Goal: Task Accomplishment & Management: Use online tool/utility

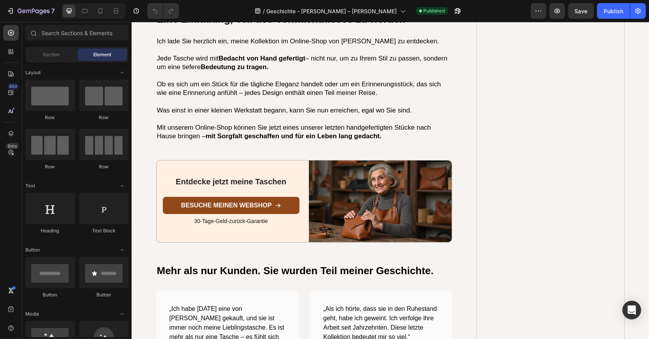
scroll to position [2351, 0]
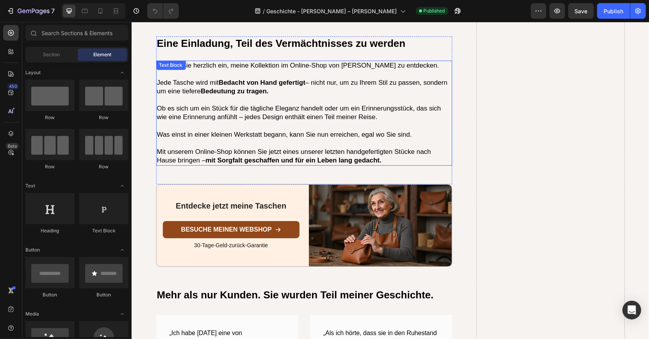
click at [260, 157] on strong "mit Sorgfalt geschaffen und für ein Leben lang gedacht." at bounding box center [293, 160] width 176 height 7
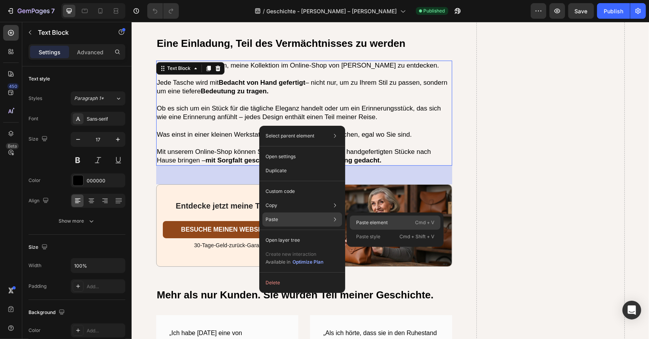
click at [358, 219] on p "Paste element" at bounding box center [372, 222] width 32 height 7
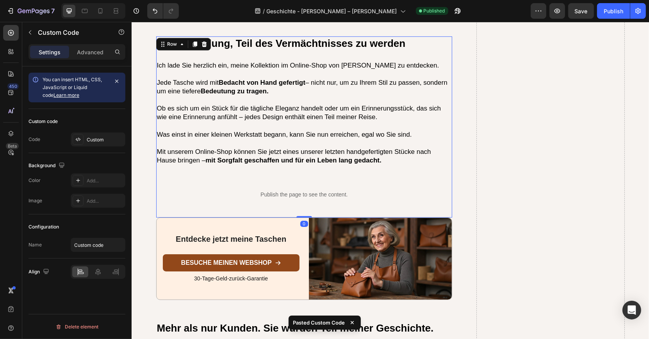
click at [235, 144] on div "Eine Einladung, Teil des Vermächtnisses zu werden Heading Ich lade Sie herzlich…" at bounding box center [304, 126] width 296 height 181
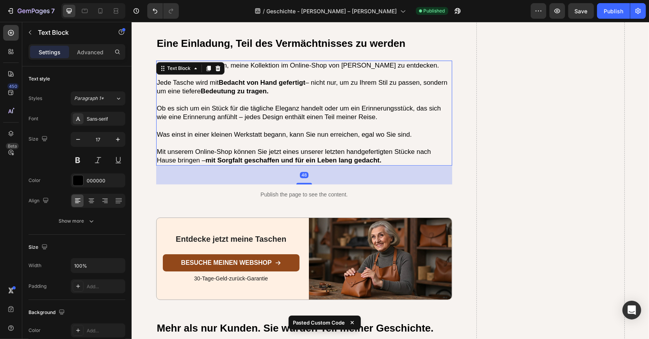
click at [239, 139] on div "Ich lade Sie herzlich ein, meine Kollektion im Online-Shop von Barbara Taschen …" at bounding box center [304, 112] width 296 height 105
click at [89, 59] on div "Settings Advanced" at bounding box center [76, 52] width 97 height 16
click at [91, 55] on p "Advanced" at bounding box center [90, 52] width 27 height 8
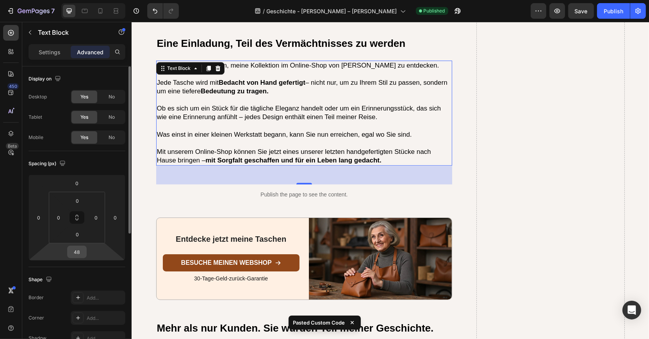
click at [79, 251] on input "48" at bounding box center [77, 252] width 16 height 12
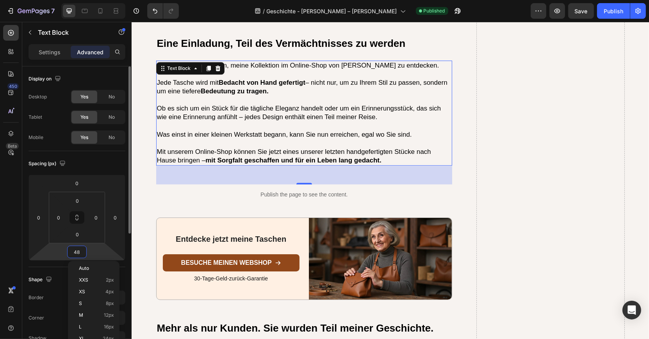
type input "0"
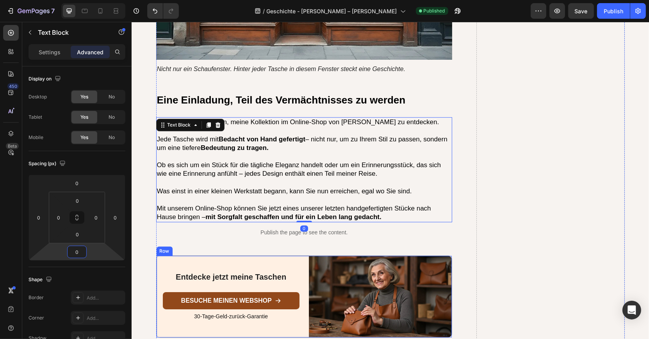
scroll to position [2280, 0]
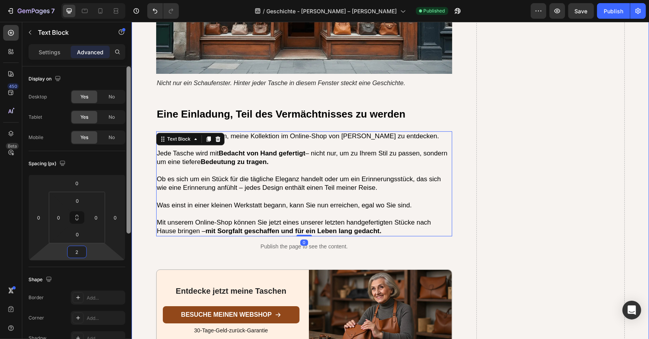
type input "24"
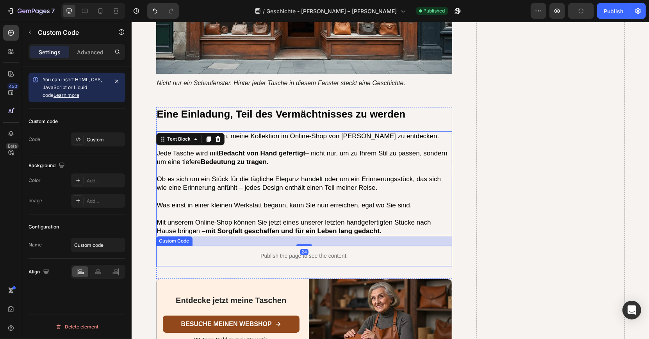
click at [211, 252] on p "Publish the page to see the content." at bounding box center [304, 256] width 296 height 8
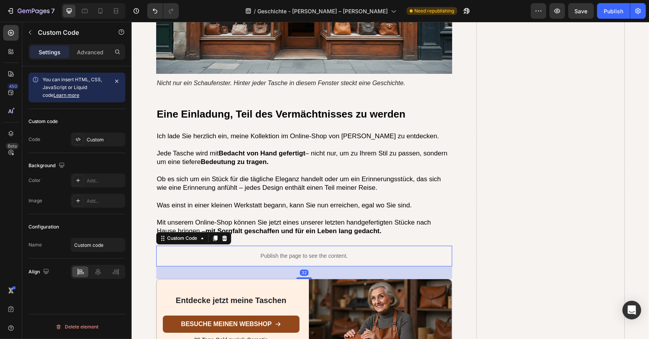
click at [106, 12] on div at bounding box center [93, 11] width 64 height 16
click at [101, 11] on icon at bounding box center [100, 11] width 8 height 8
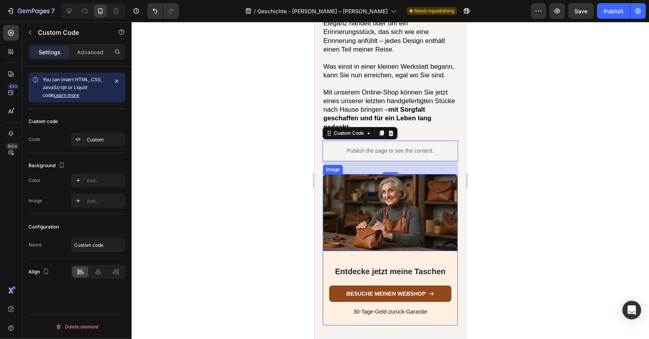
scroll to position [2526, 0]
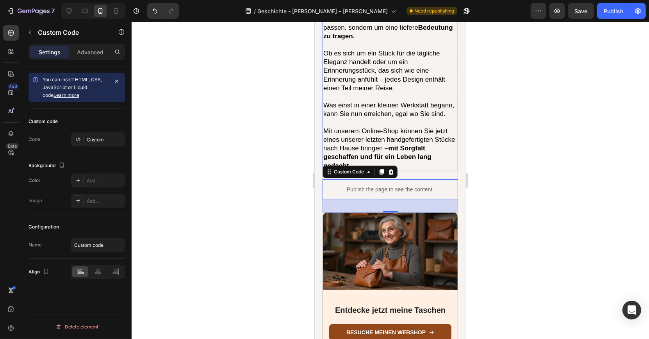
click at [354, 118] on p at bounding box center [390, 122] width 134 height 9
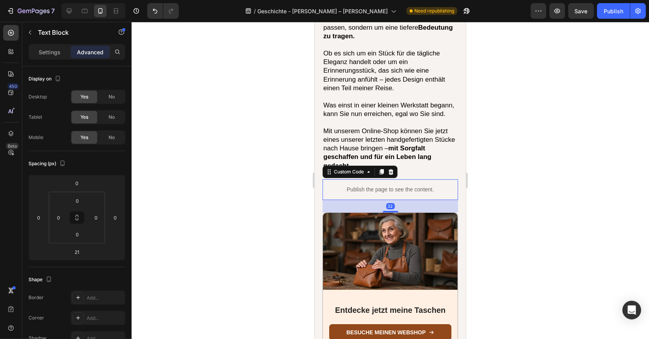
click at [338, 185] on p "Publish the page to see the content." at bounding box center [389, 189] width 135 height 8
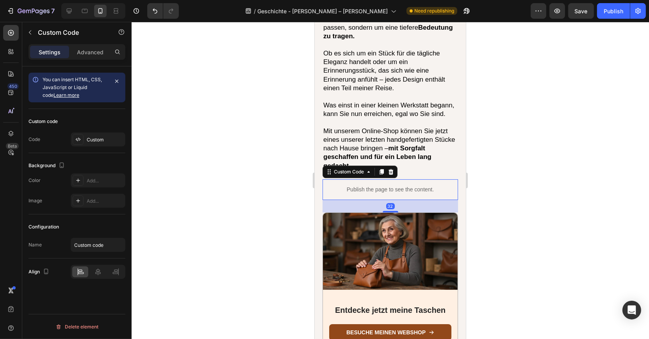
click at [338, 185] on p "Publish the page to see the content." at bounding box center [389, 189] width 135 height 8
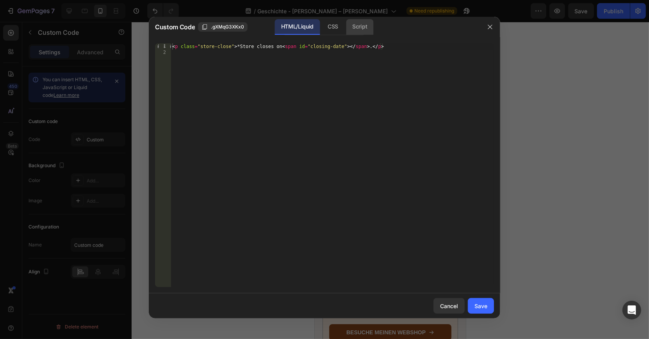
click at [359, 30] on div "Script" at bounding box center [359, 27] width 27 height 16
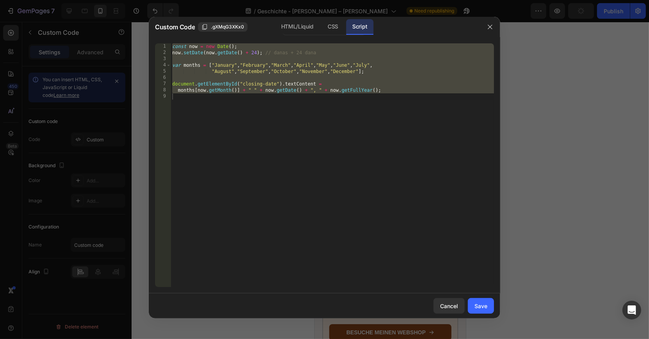
type textarea "months[now.getMonth()] + " " + now.getDate() + ", " + now.getFullYear();"
click at [316, 157] on div "const now = new Date ( ) ; now . setDate ( now . getDate ( ) + 24 ) ; // danas …" at bounding box center [332, 171] width 323 height 256
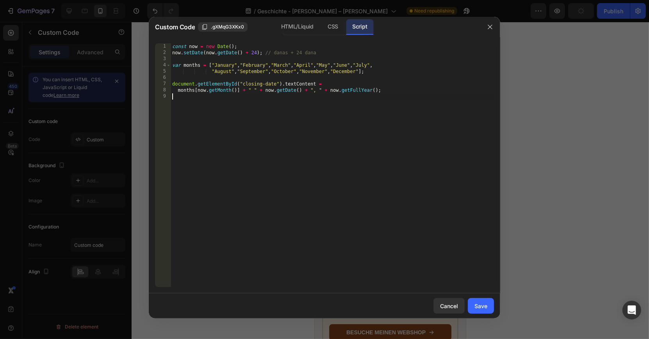
type textarea "months[now.getMonth()] + " " + now.getDate() + ", " + now.getFullYear();"
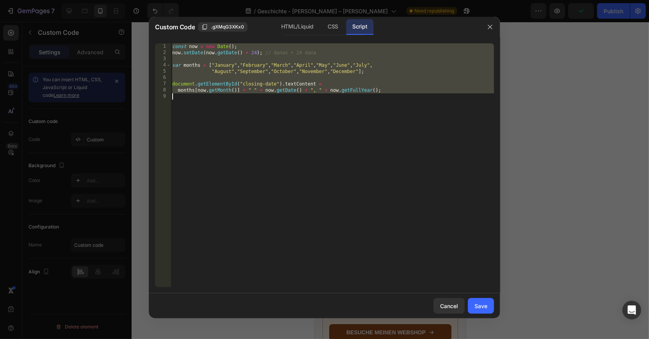
paste textarea
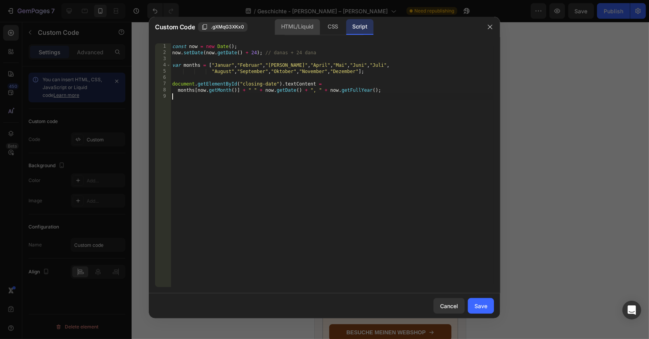
click at [299, 27] on div "HTML/Liquid" at bounding box center [297, 27] width 45 height 16
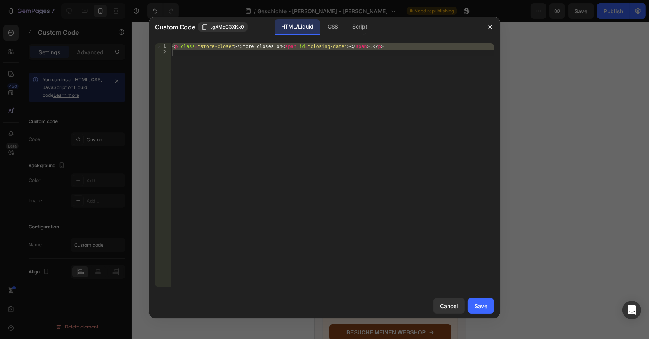
type textarea "<p class="store-close">*Store closes on <span id="closing-date"></span>.</p>"
click at [274, 51] on div "< p class = "store-close" > *Store closes on < span id = "closing-date" > </ sp…" at bounding box center [332, 171] width 323 height 256
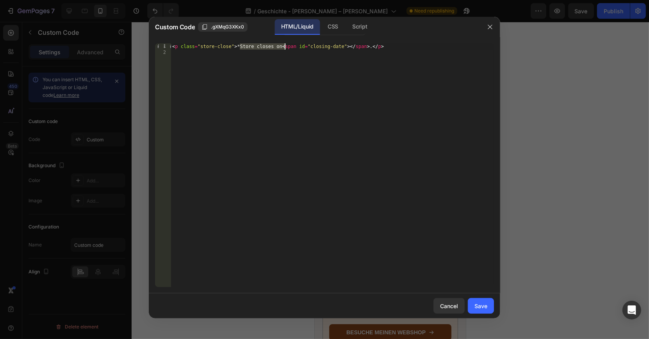
drag, startPoint x: 238, startPoint y: 46, endPoint x: 283, endPoint y: 47, distance: 44.9
click at [283, 47] on div "< p class = "store-close" > *Store closes on < span id = "closing-date" > </ sp…" at bounding box center [332, 171] width 323 height 256
click at [272, 49] on div "< p class = "store-close" > *Store closes on < span id = "closing-date" > </ sp…" at bounding box center [332, 171] width 323 height 256
drag, startPoint x: 238, startPoint y: 46, endPoint x: 283, endPoint y: 46, distance: 44.5
click at [283, 46] on div "< p class = "store-close" > *Store closes on < span id = "closing-date" > </ sp…" at bounding box center [332, 171] width 323 height 256
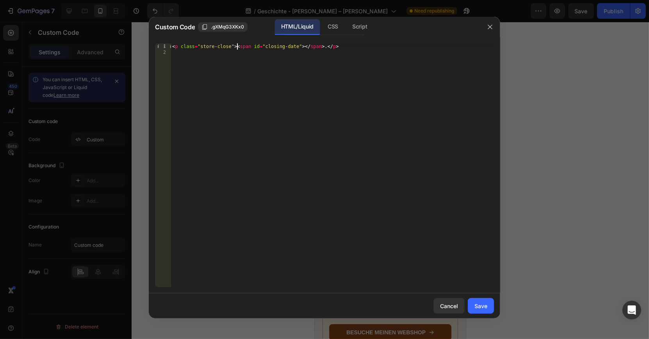
paste textarea "Laden schließt am"
click at [333, 25] on div "CSS" at bounding box center [332, 27] width 23 height 16
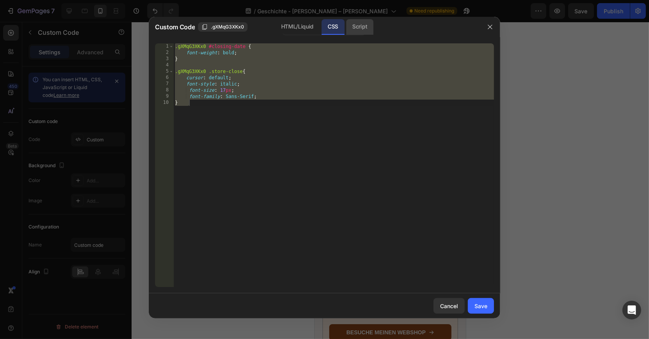
click at [349, 27] on div "Script" at bounding box center [359, 27] width 27 height 16
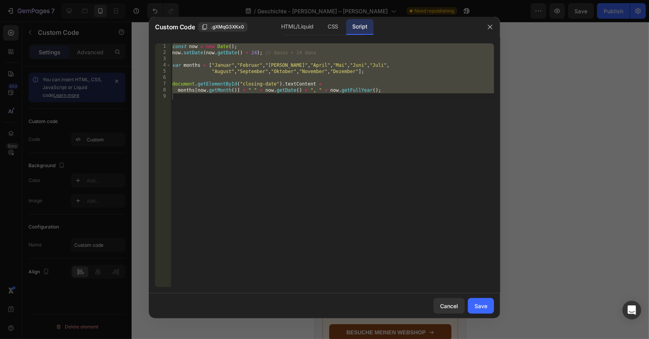
type textarea "months[now.getMonth()] + " " + now.getDate() + ", " + now.getFullYear();"
click at [358, 134] on div "const now = new Date ( ) ; now . setDate ( now . getDate ( ) + 24 ) ; // danas …" at bounding box center [332, 171] width 323 height 256
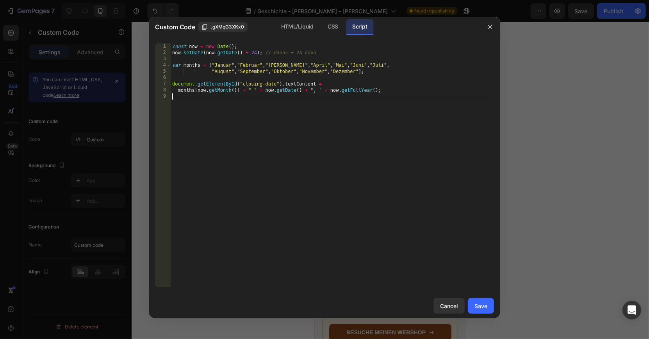
scroll to position [0, 0]
click at [481, 309] on div "Save" at bounding box center [480, 306] width 13 height 8
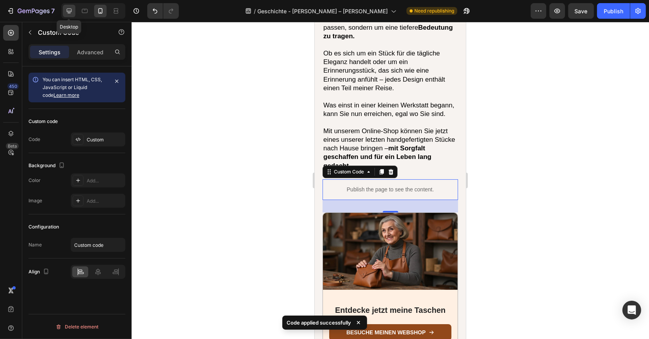
click at [68, 9] on icon at bounding box center [69, 11] width 8 height 8
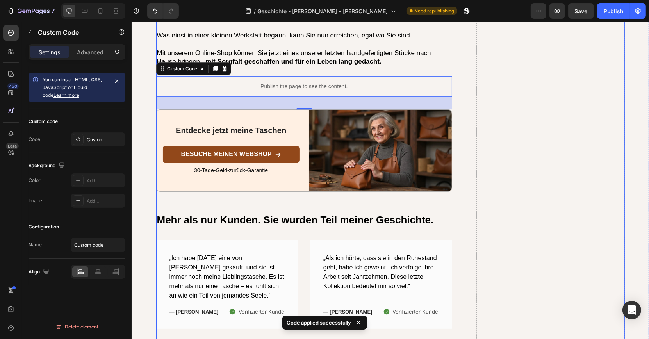
scroll to position [2450, 0]
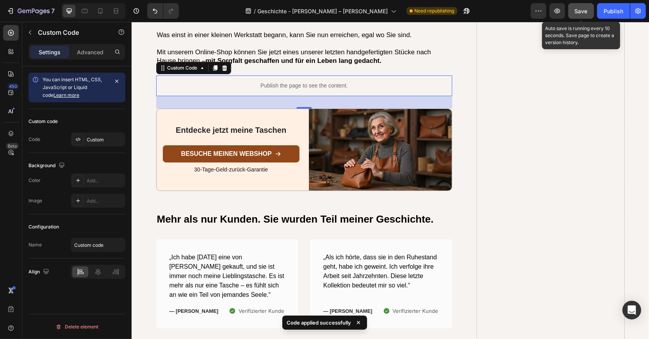
click at [575, 17] on button "Save" at bounding box center [581, 11] width 26 height 16
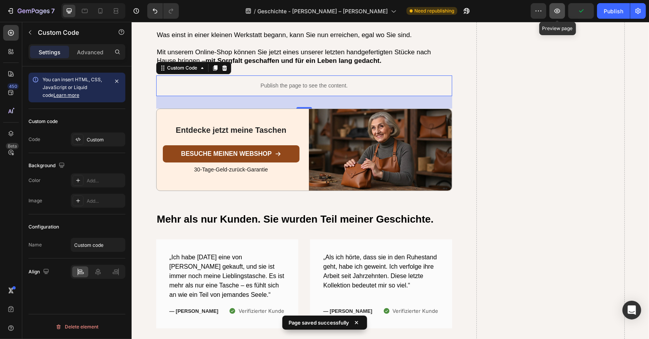
click at [559, 13] on icon "button" at bounding box center [557, 11] width 8 height 8
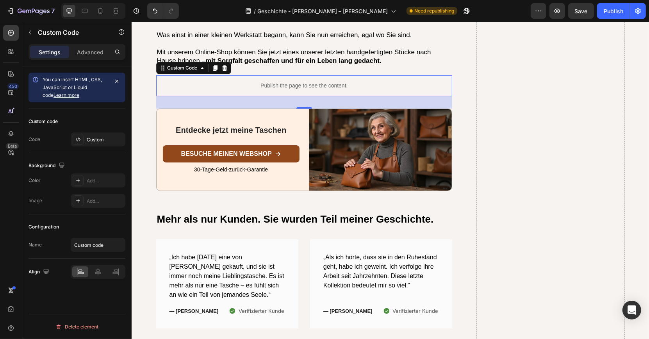
click at [273, 82] on p "Publish the page to see the content." at bounding box center [304, 86] width 296 height 8
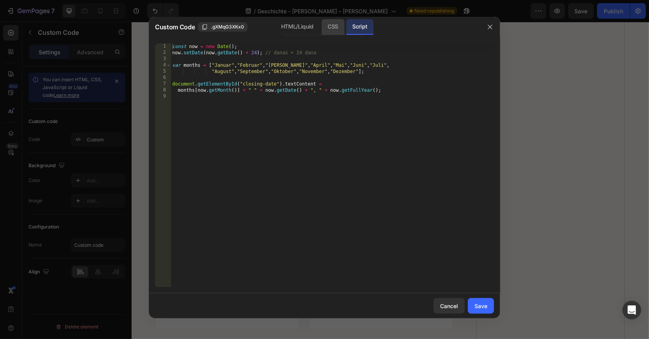
click at [336, 30] on div "CSS" at bounding box center [332, 27] width 23 height 16
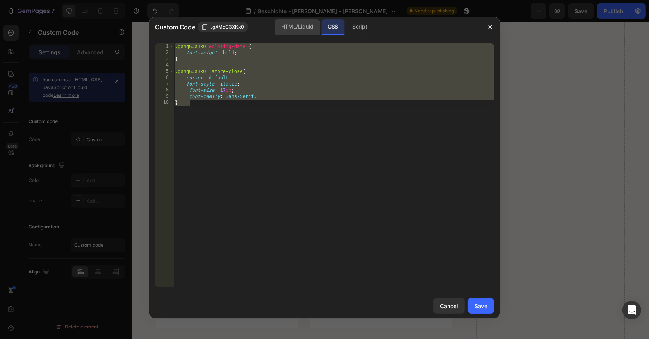
click at [306, 27] on div "HTML/Liquid" at bounding box center [297, 27] width 45 height 16
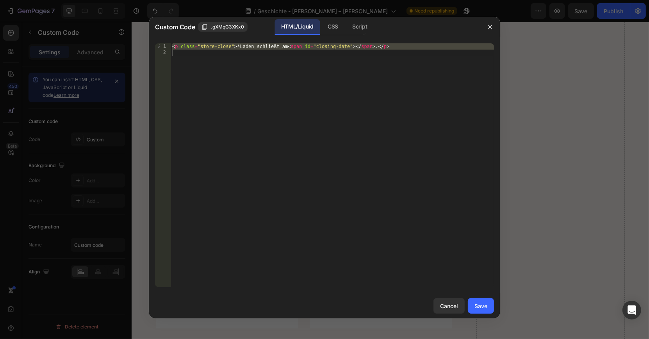
type textarea "<p class="store-close">*Laden schließt am<span id="closing-date"></span>.</p>"
click at [289, 52] on div "< p class = "store-close" > *Laden schließt am < span id = "closing-date" > </ …" at bounding box center [332, 171] width 323 height 256
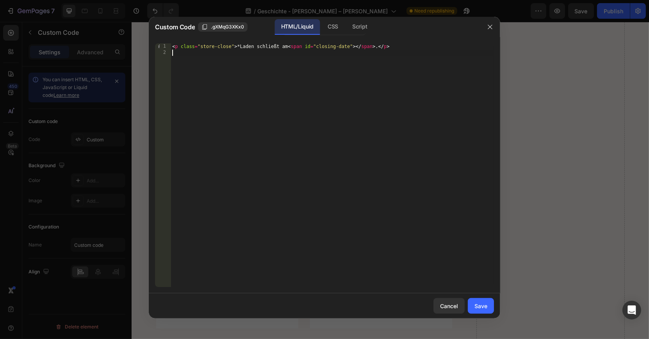
click at [289, 50] on div "< p class = "store-close" > *Laden schließt am < span id = "closing-date" > </ …" at bounding box center [332, 171] width 323 height 256
click at [289, 47] on div "< p class = "store-close" > *Laden schließt am < span id = "closing-date" > </ …" at bounding box center [332, 171] width 323 height 256
type textarea "<p class="store-close">*Laden schließt am <span id="closing-date"></span>.</p>"
click at [480, 305] on div "Save" at bounding box center [480, 306] width 13 height 8
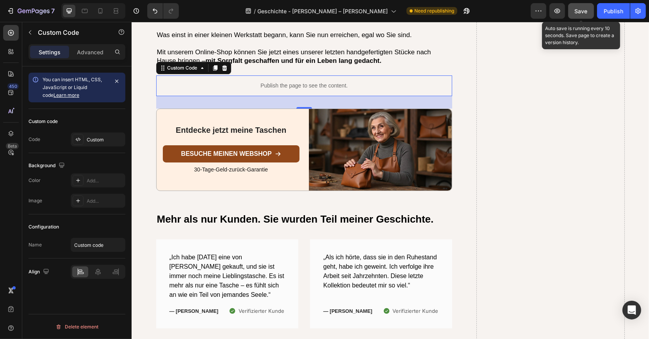
click at [579, 9] on span "Save" at bounding box center [581, 11] width 13 height 7
click at [251, 75] on div "Publish the page to see the content." at bounding box center [304, 85] width 296 height 21
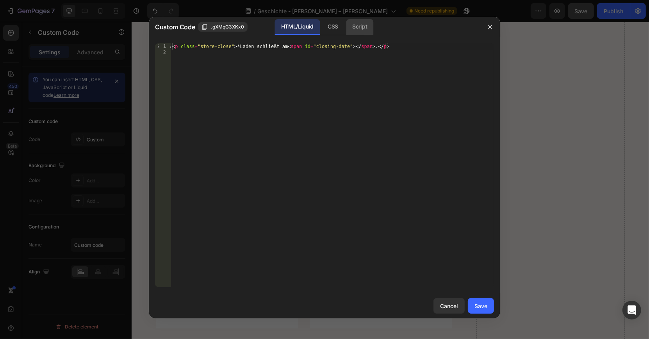
click at [359, 30] on div "Script" at bounding box center [359, 27] width 27 height 16
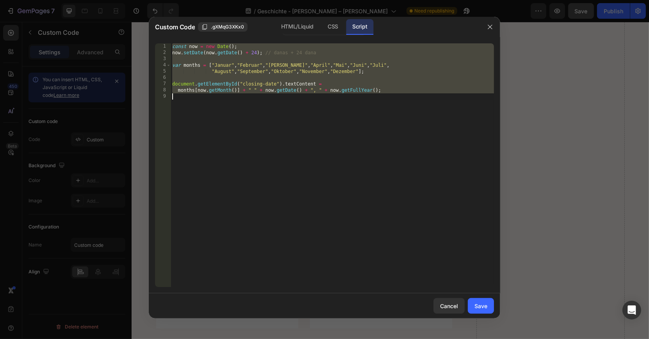
click at [291, 83] on div "const now = new Date ( ) ; now . setDate ( now . getDate ( ) + 24 ) ; // danas …" at bounding box center [332, 171] width 323 height 256
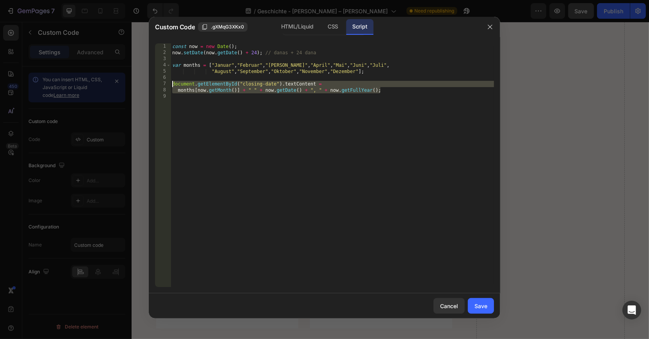
drag, startPoint x: 411, startPoint y: 89, endPoint x: 158, endPoint y: 84, distance: 252.9
click at [158, 84] on div "document.getElementById("closing-date").textContent = 1 2 3 4 5 6 7 8 9 const n…" at bounding box center [324, 165] width 339 height 244
type textarea "document.getElementById("closing-date").textContent = months[now.getMonth()] + …"
paste textarea
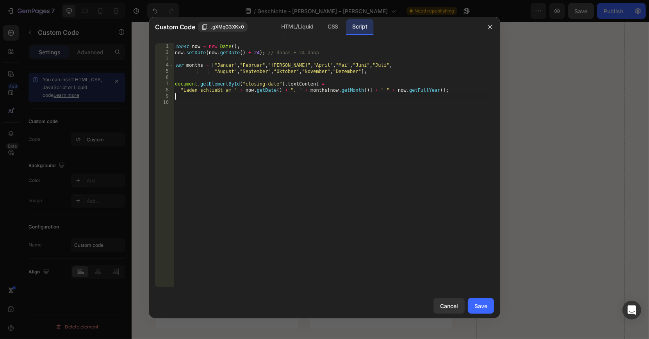
type textarea "document.getElementById("closing-date").textContent = months[now.getMonth()] + …"
click at [361, 101] on div "const now = new Date ( ) ; now . setDate ( now . getDate ( ) + 24 ) ; // danas …" at bounding box center [332, 171] width 323 height 256
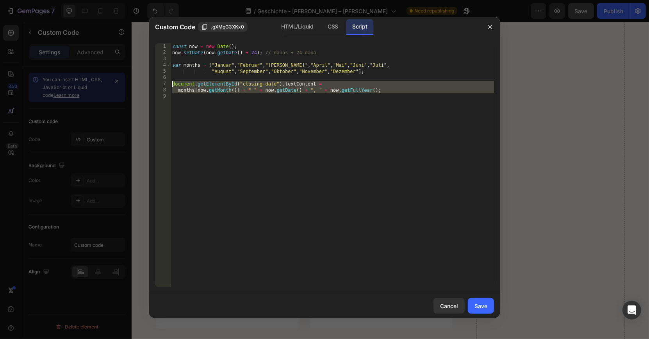
drag, startPoint x: 394, startPoint y: 101, endPoint x: 138, endPoint y: 83, distance: 257.0
click at [138, 83] on div "Custom Code .gXMqG3XKx0 HTML/Liquid CSS Script 1 2 3 4 5 6 7 8 9 const now = ne…" at bounding box center [324, 169] width 649 height 339
type textarea "document.getElementById("closing-date").textContent = months[now.getMonth()] + …"
paste textarea
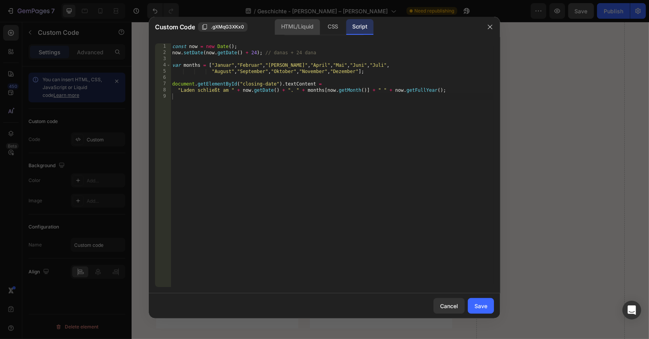
click at [305, 30] on div "HTML/Liquid" at bounding box center [297, 27] width 45 height 16
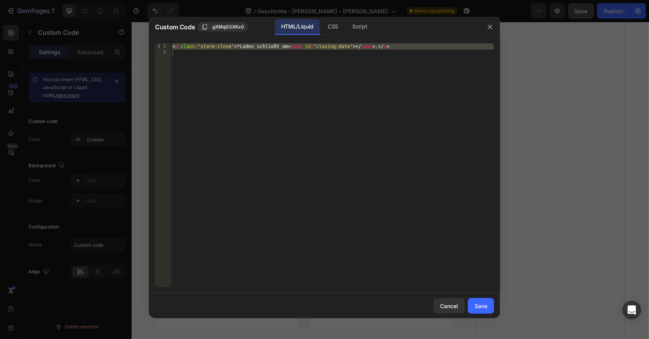
type textarea "<p class="store-close">*Laden schließt am <span id="closing-date"></span>.</p>"
click at [307, 64] on div "< p class = "store-close" > *Laden schließt am < span id = "closing-date" > </ …" at bounding box center [332, 171] width 323 height 256
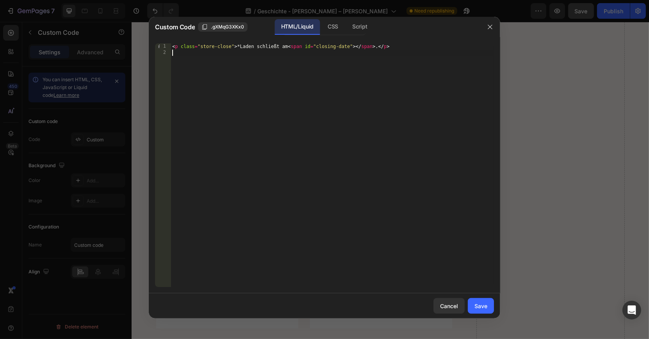
click at [307, 64] on div "< p class = "store-close" > *Laden schließt am < span id = "closing-date" > </ …" at bounding box center [332, 171] width 323 height 256
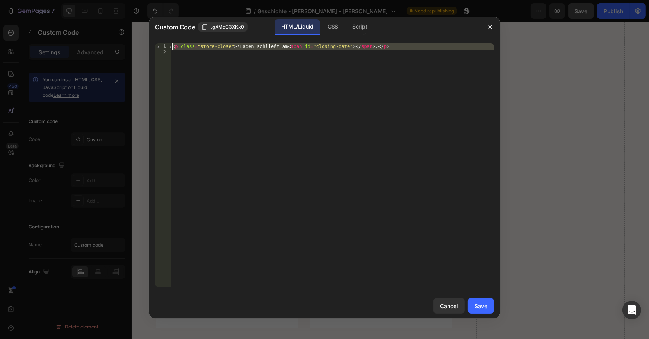
drag, startPoint x: 309, startPoint y: 67, endPoint x: 143, endPoint y: 44, distance: 167.5
click at [143, 44] on div "Custom Code .gXMqG3XKx0 HTML/Liquid CSS Script 1 2 < p class = "store-close" > …" at bounding box center [324, 169] width 649 height 339
click at [362, 32] on div "Script" at bounding box center [359, 27] width 27 height 16
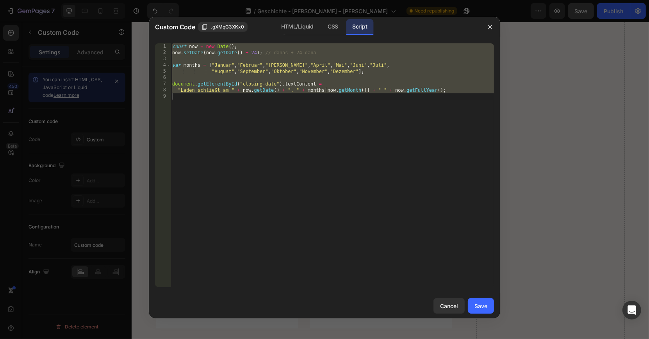
type textarea ""Laden schließt am " + now.getDate() + ". " + months[now.getMonth()] + " " + no…"
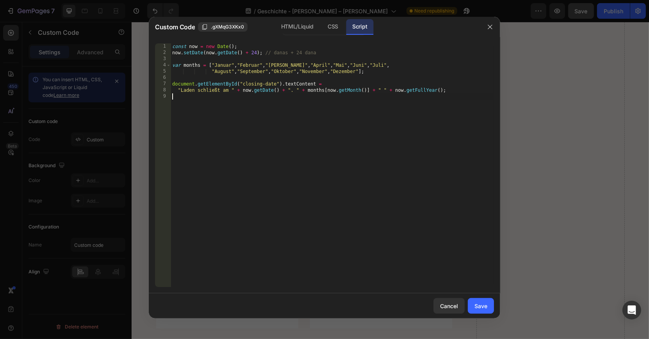
click at [392, 114] on div "const now = new Date ( ) ; now . setDate ( now . getDate ( ) + 24 ) ; // danas …" at bounding box center [332, 171] width 323 height 256
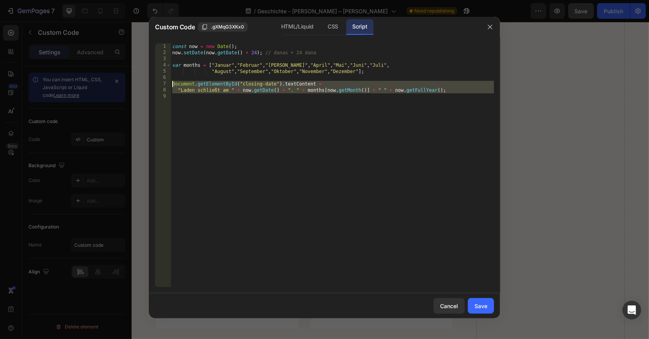
drag, startPoint x: 438, startPoint y: 100, endPoint x: 126, endPoint y: 85, distance: 311.8
click at [126, 85] on div "Custom Code .gXMqG3XKx0 HTML/Liquid CSS Script 1 2 3 4 5 6 7 8 9 const now = ne…" at bounding box center [324, 169] width 649 height 339
paste textarea
type textarea "now.getDate() + ". " + months[now.getMonth()] + " " + now.getFullYear();"
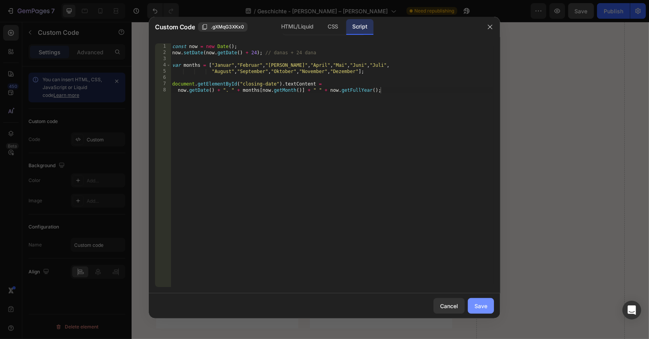
click at [482, 304] on div "Save" at bounding box center [480, 306] width 13 height 8
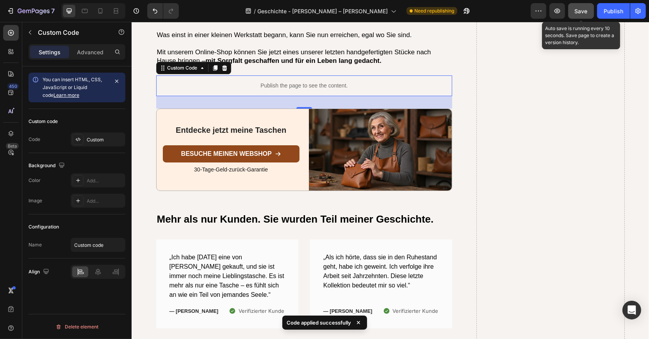
click at [584, 15] on div "Save" at bounding box center [581, 11] width 13 height 8
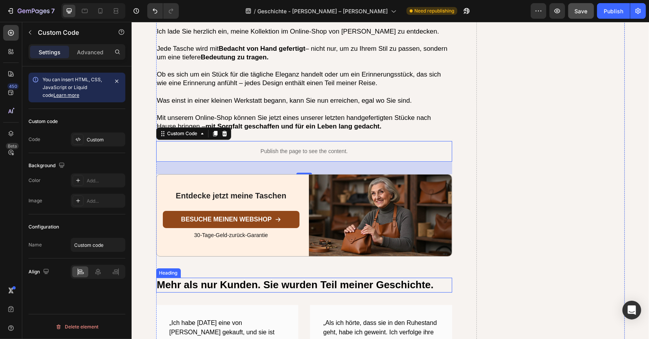
scroll to position [2370, 0]
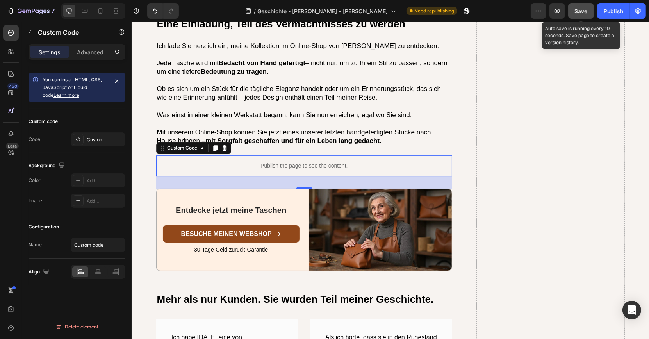
click at [577, 14] on span "Save" at bounding box center [581, 11] width 13 height 7
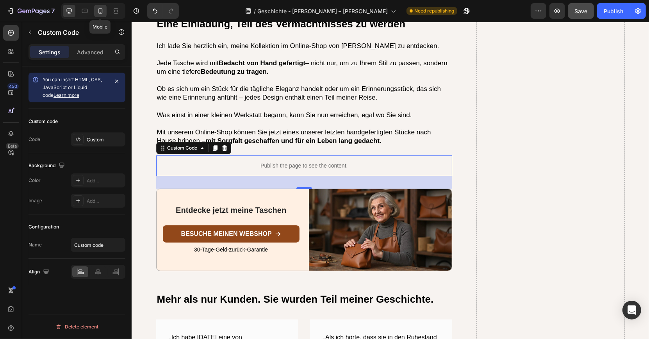
click at [102, 11] on icon at bounding box center [100, 11] width 8 height 8
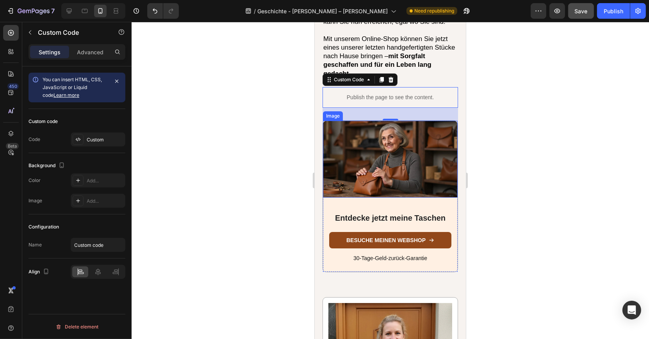
scroll to position [2621, 0]
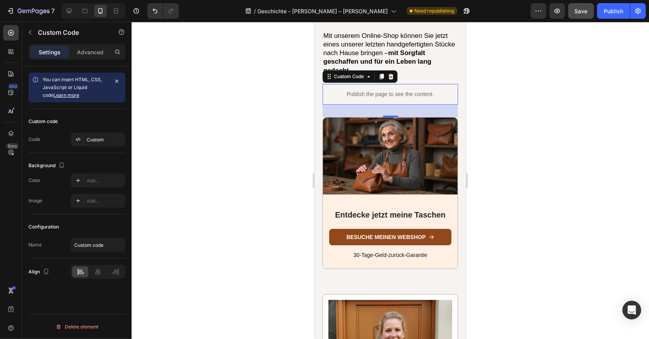
click at [269, 93] on div at bounding box center [390, 180] width 517 height 317
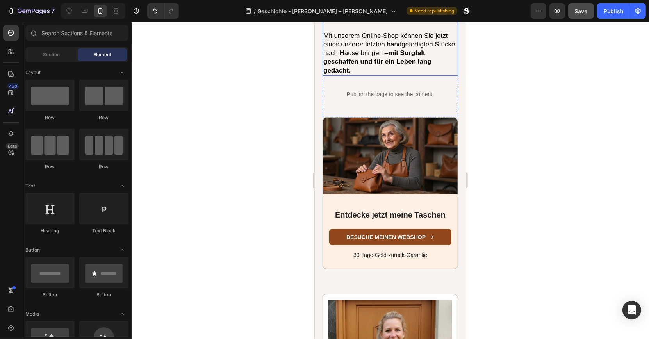
click at [355, 38] on p "Mit unserem Online-Shop können Sie jetzt eines unserer letzten handgefertigten …" at bounding box center [390, 53] width 134 height 43
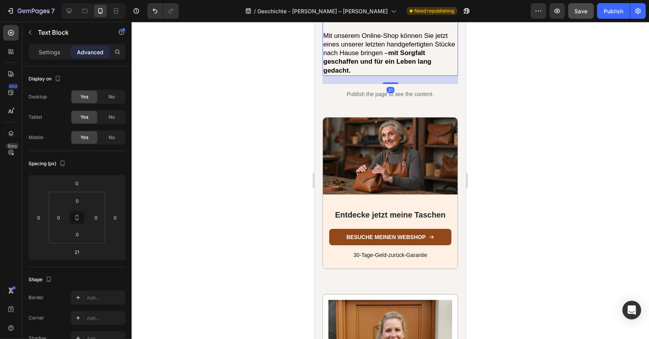
click at [349, 84] on div "Publish the page to see the content." at bounding box center [389, 94] width 135 height 21
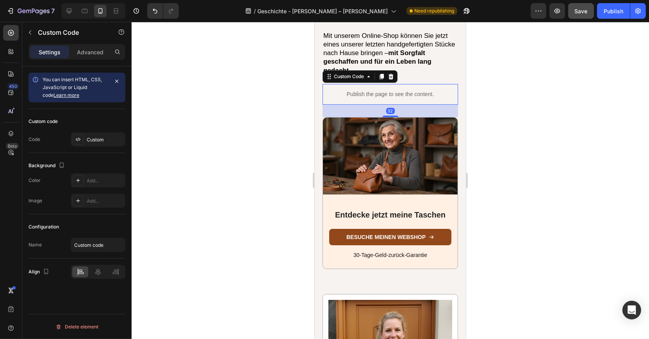
click at [265, 64] on div at bounding box center [390, 180] width 517 height 317
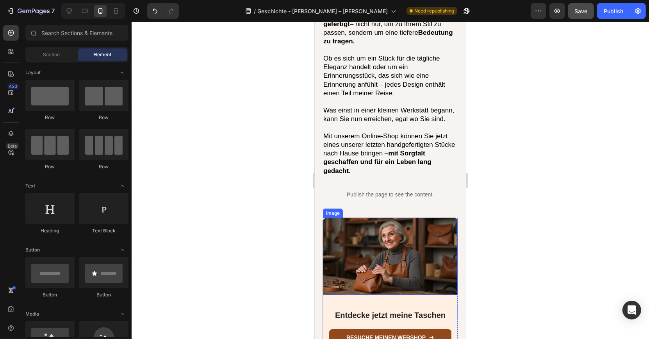
scroll to position [2509, 0]
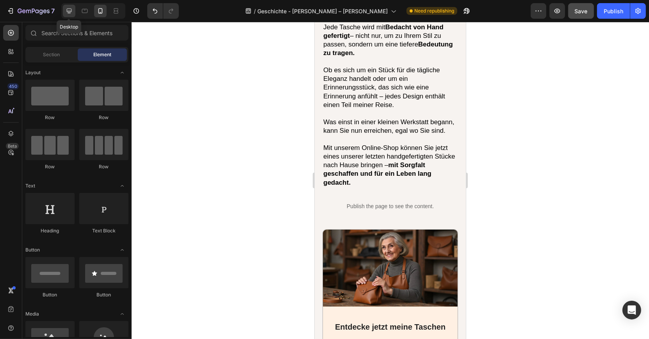
click at [70, 14] on icon at bounding box center [69, 11] width 8 height 8
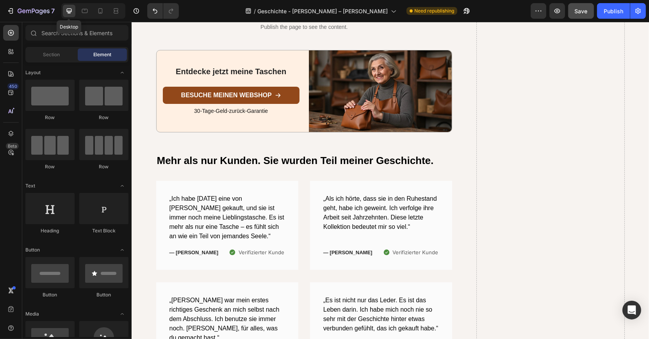
scroll to position [2407, 0]
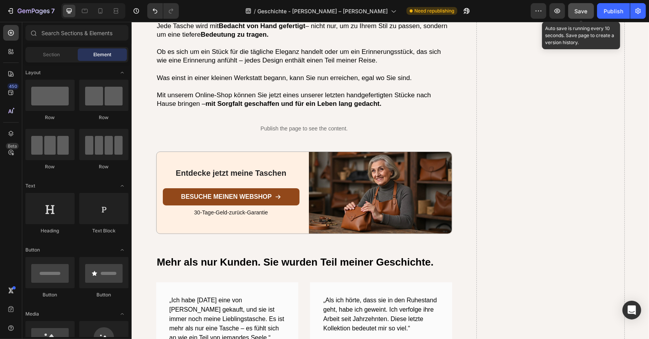
click at [583, 5] on button "Save" at bounding box center [581, 11] width 26 height 16
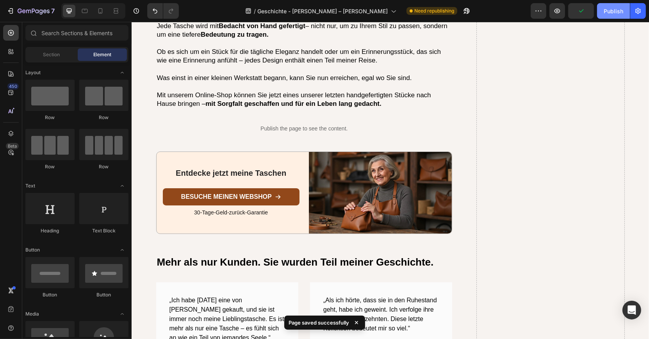
click at [603, 14] on button "Publish" at bounding box center [613, 11] width 33 height 16
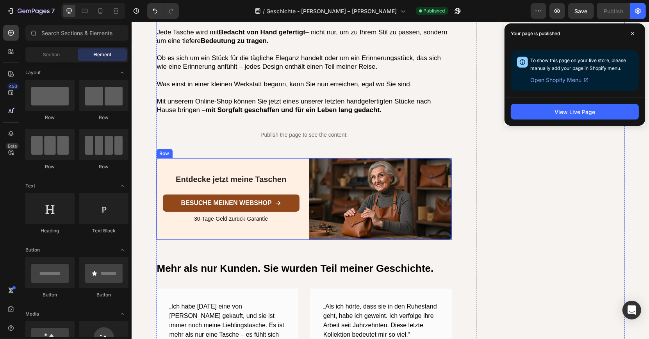
scroll to position [2384, 0]
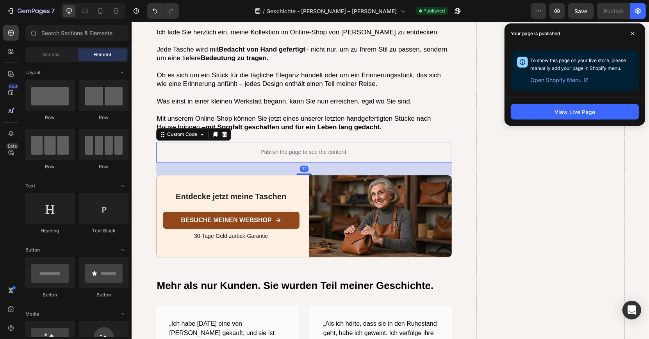
click at [226, 142] on div "Publish the page to see the content." at bounding box center [304, 152] width 296 height 21
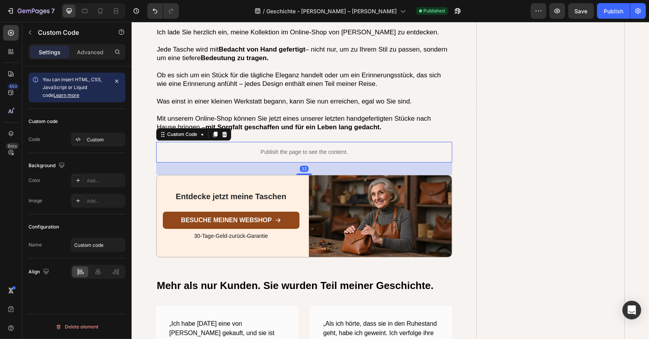
click at [189, 128] on div "Custom Code" at bounding box center [193, 134] width 75 height 12
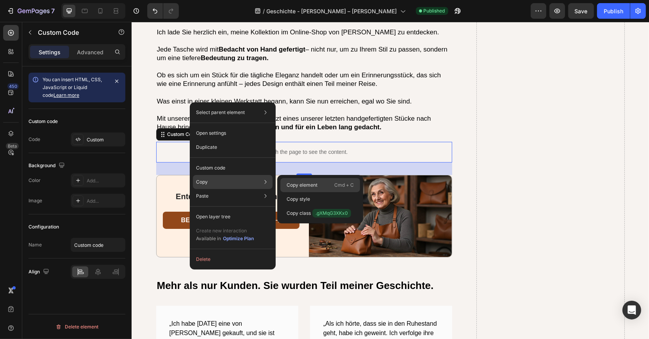
click at [291, 185] on p "Copy element" at bounding box center [301, 184] width 31 height 7
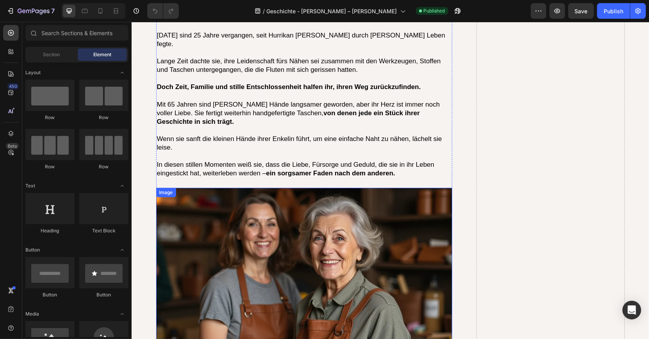
scroll to position [2399, 0]
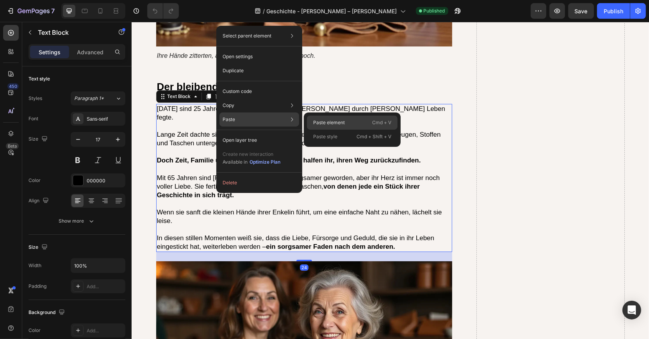
click at [318, 119] on p "Paste element" at bounding box center [329, 122] width 32 height 7
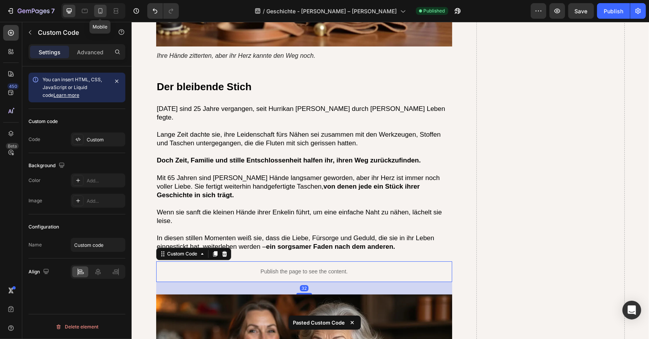
click at [103, 11] on icon at bounding box center [100, 11] width 8 height 8
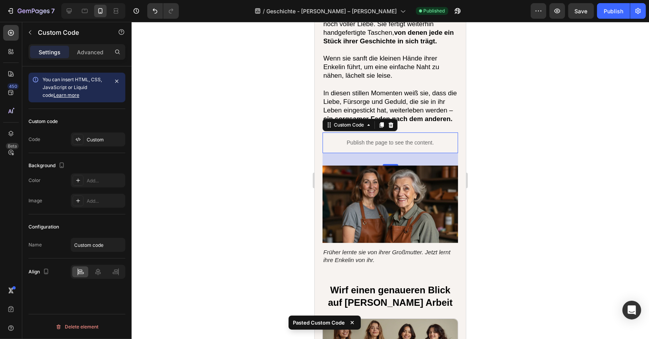
scroll to position [2482, 0]
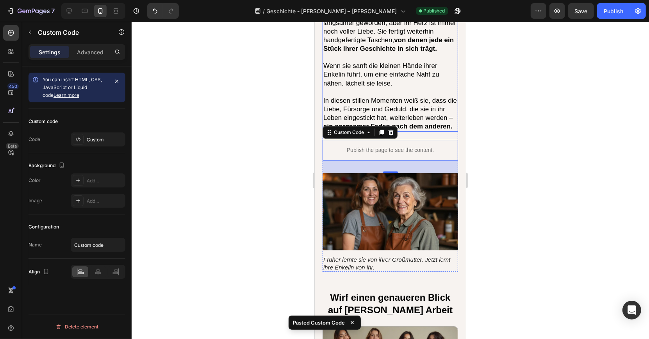
click at [396, 88] on p at bounding box center [390, 92] width 134 height 9
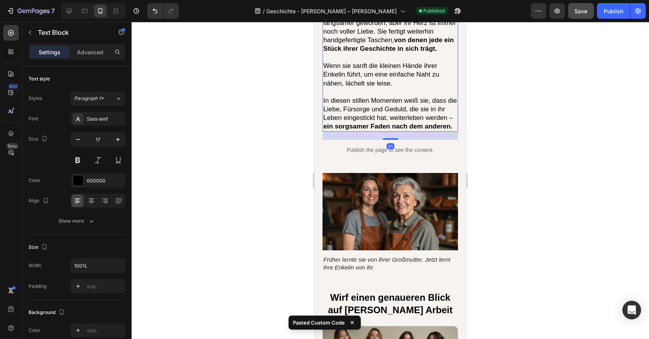
click at [580, 16] on button "Save" at bounding box center [581, 11] width 26 height 16
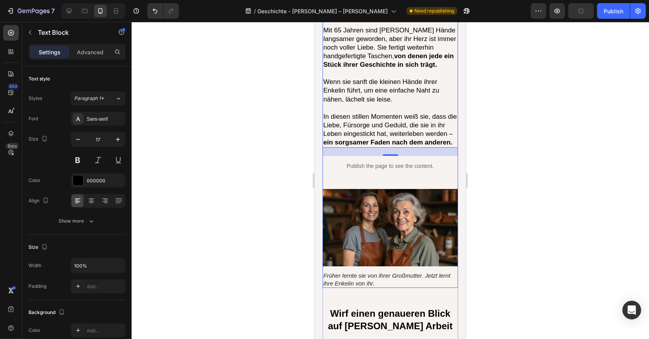
scroll to position [2483, 0]
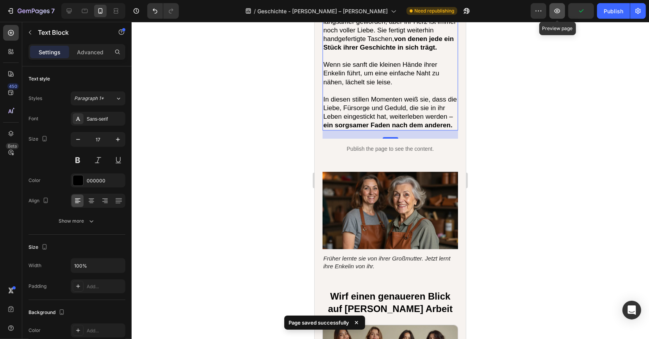
click at [564, 14] on button "button" at bounding box center [557, 11] width 16 height 16
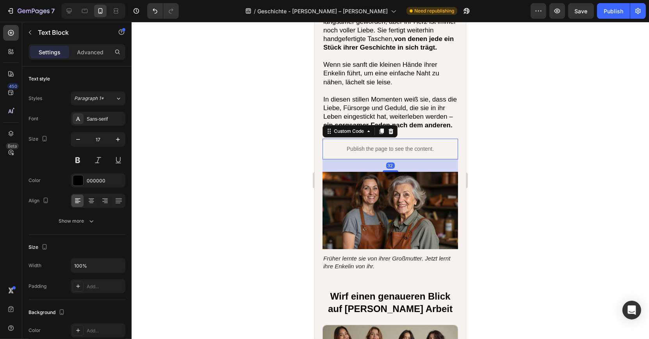
click at [344, 145] on p "Publish the page to see the content." at bounding box center [389, 149] width 135 height 8
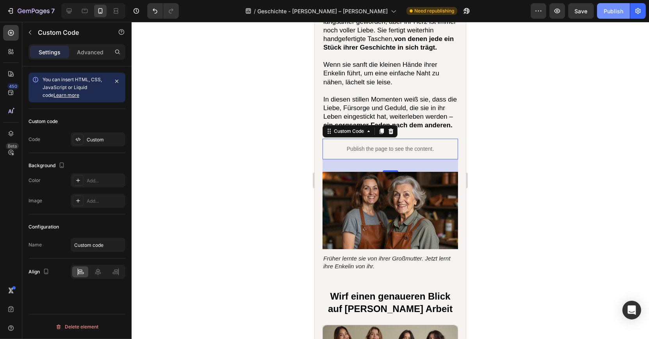
click at [614, 16] on button "Publish" at bounding box center [613, 11] width 33 height 16
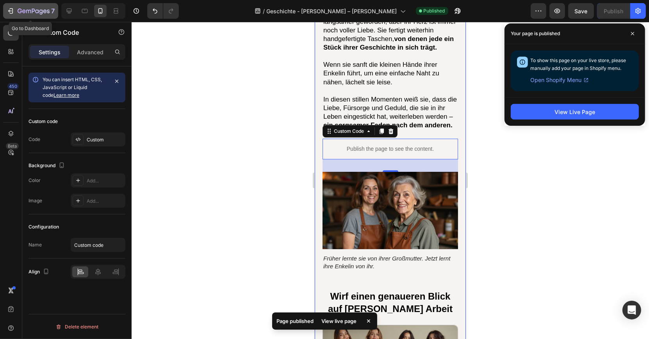
click at [44, 13] on icon "button" at bounding box center [45, 11] width 4 height 4
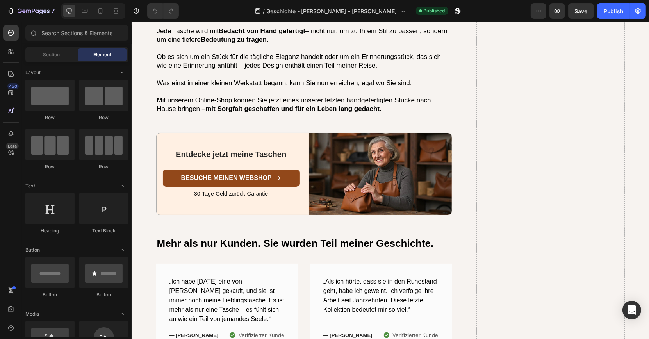
scroll to position [2290, 0]
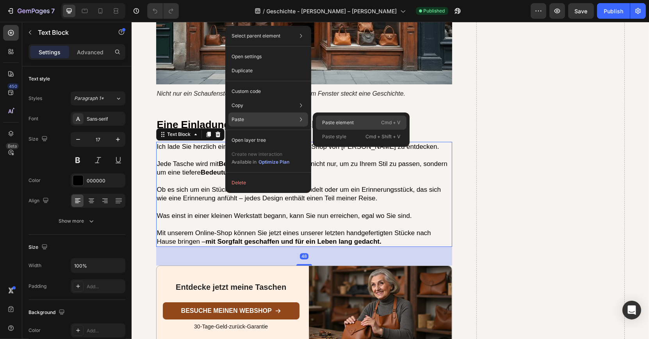
click at [336, 120] on p "Paste element" at bounding box center [338, 122] width 32 height 7
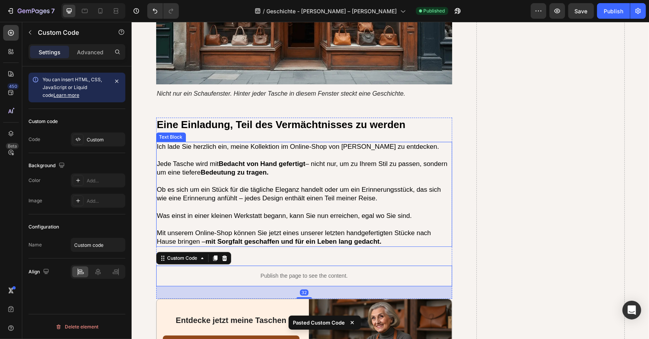
click at [240, 220] on p at bounding box center [304, 224] width 295 height 9
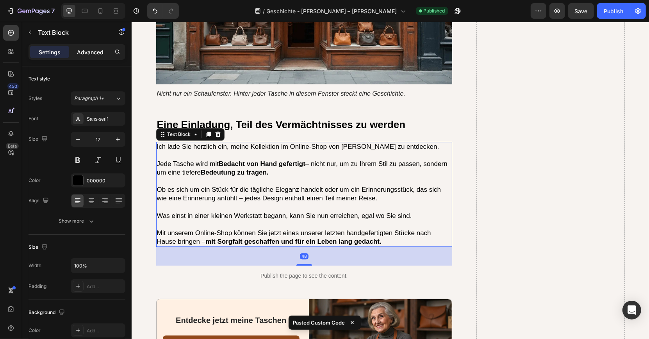
click at [91, 52] on p "Advanced" at bounding box center [90, 52] width 27 height 8
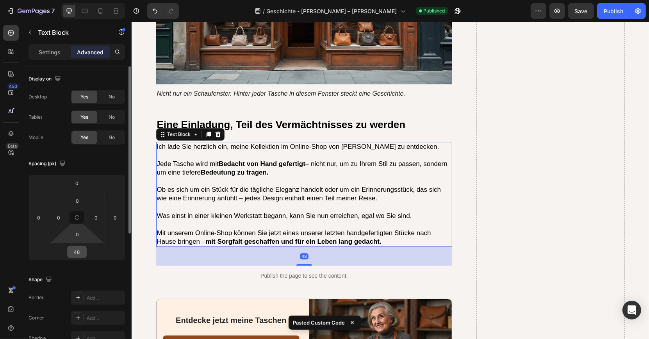
click at [81, 256] on input "48" at bounding box center [77, 252] width 16 height 12
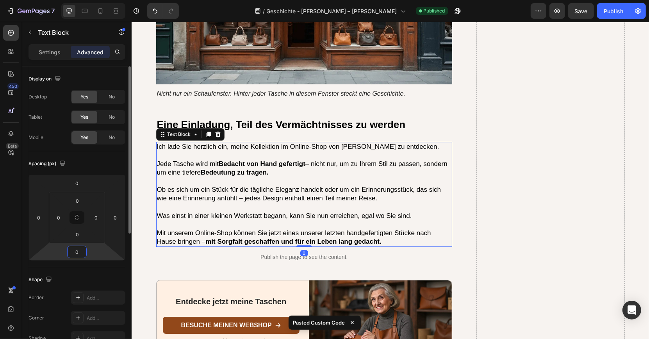
drag, startPoint x: 82, startPoint y: 252, endPoint x: 63, endPoint y: 252, distance: 19.5
click at [63, 252] on div "0 0 0 0" at bounding box center [76, 217] width 97 height 86
type input "24"
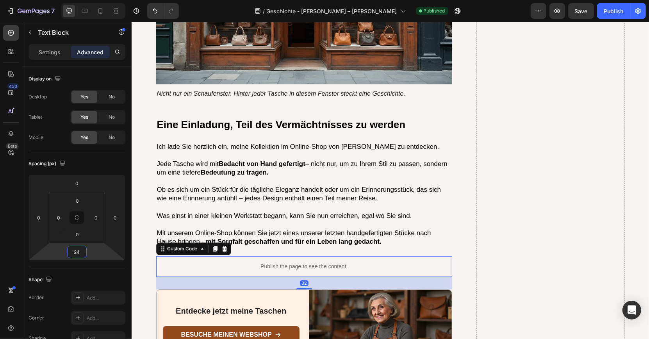
click at [201, 262] on p "Publish the page to see the content." at bounding box center [304, 266] width 296 height 8
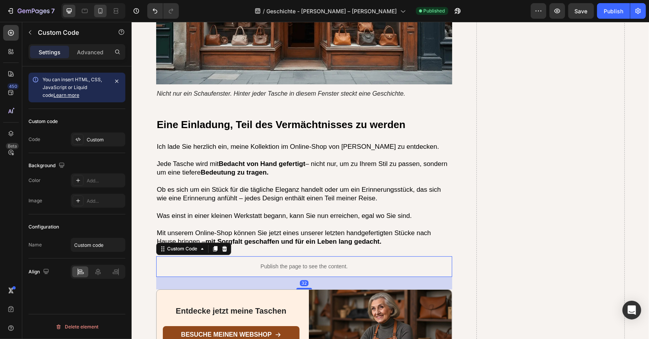
click at [100, 17] on div at bounding box center [100, 11] width 12 height 12
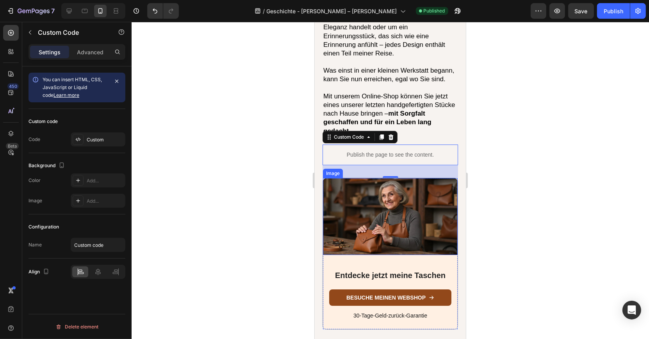
scroll to position [2538, 0]
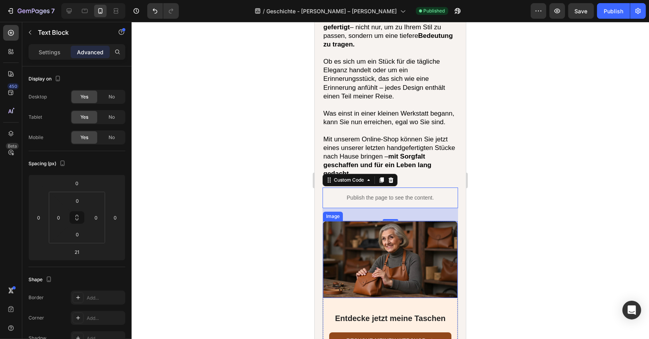
click at [363, 126] on p at bounding box center [390, 130] width 134 height 9
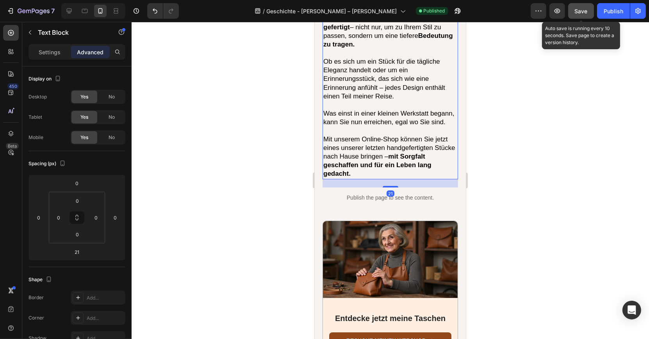
click at [581, 9] on span "Save" at bounding box center [581, 11] width 13 height 7
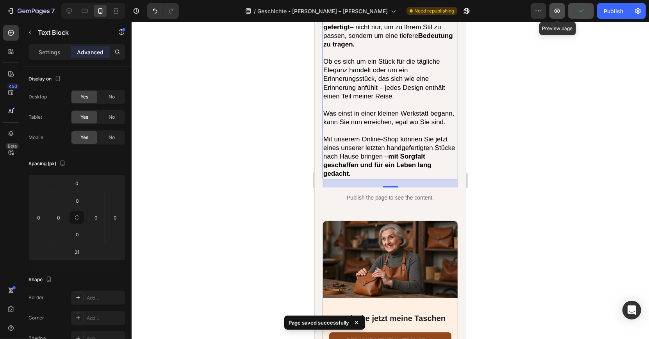
click at [559, 13] on icon "button" at bounding box center [557, 11] width 8 height 8
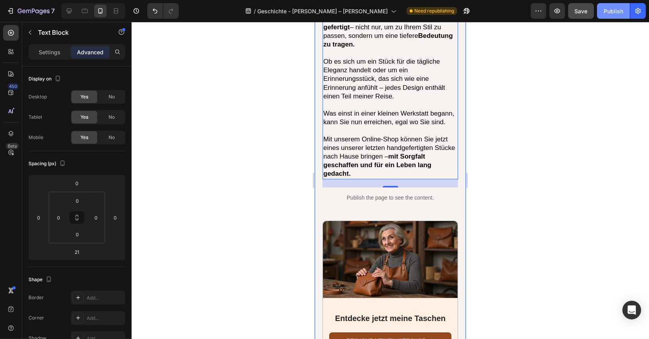
click at [615, 18] on button "Publish" at bounding box center [613, 11] width 33 height 16
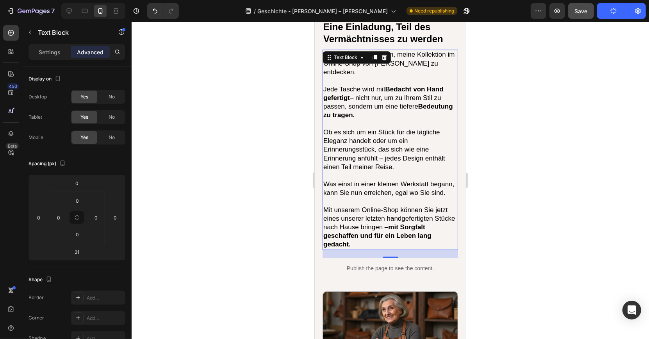
scroll to position [2476, 0]
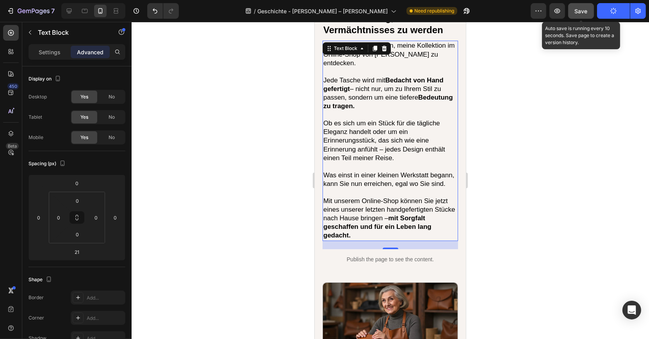
click at [579, 11] on span "Save" at bounding box center [581, 11] width 13 height 7
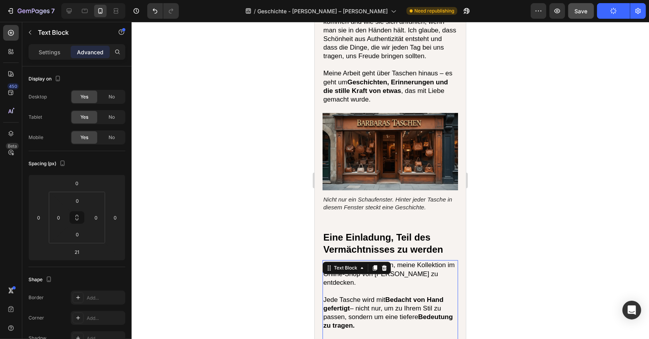
scroll to position [2208, 0]
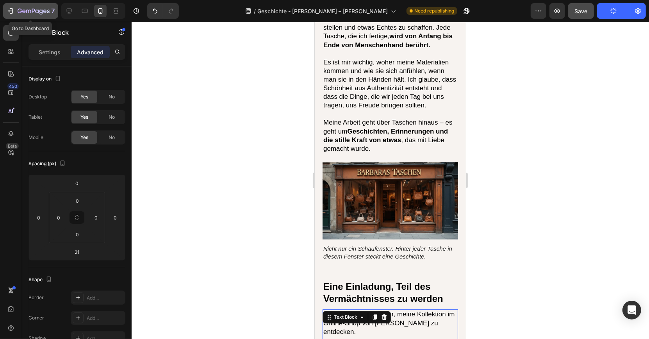
click at [47, 9] on icon "button" at bounding box center [34, 11] width 32 height 7
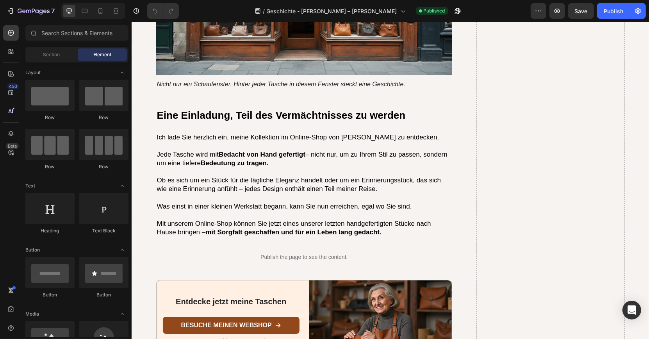
scroll to position [2299, 0]
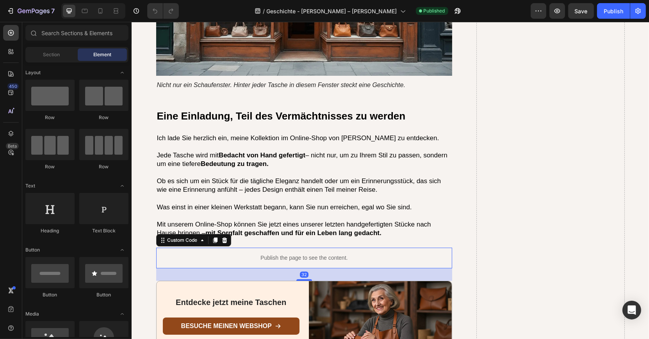
click at [313, 247] on div "Publish the page to see the content." at bounding box center [304, 257] width 296 height 21
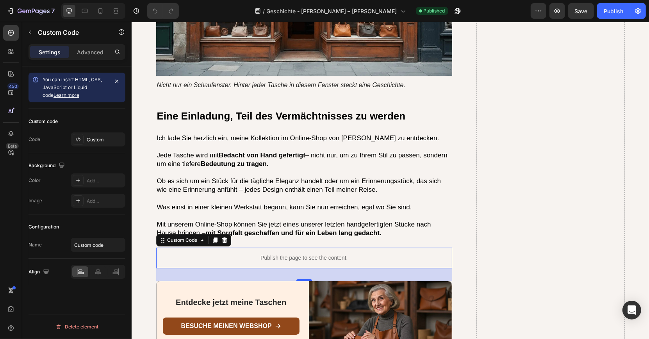
click at [266, 254] on p "Publish the page to see the content." at bounding box center [304, 258] width 296 height 8
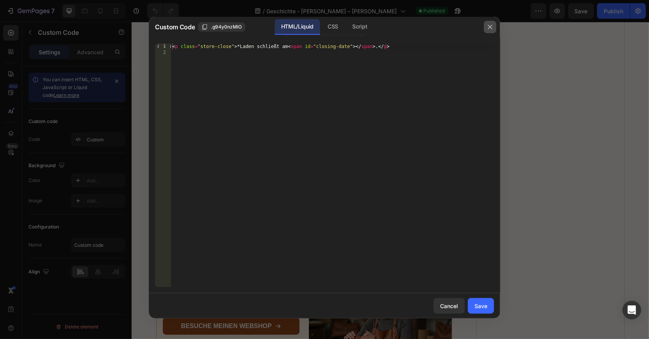
click at [489, 23] on button "button" at bounding box center [490, 27] width 12 height 12
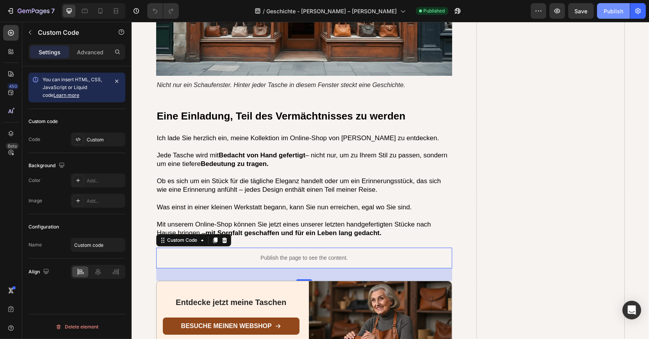
click at [606, 8] on div "Publish" at bounding box center [613, 11] width 20 height 8
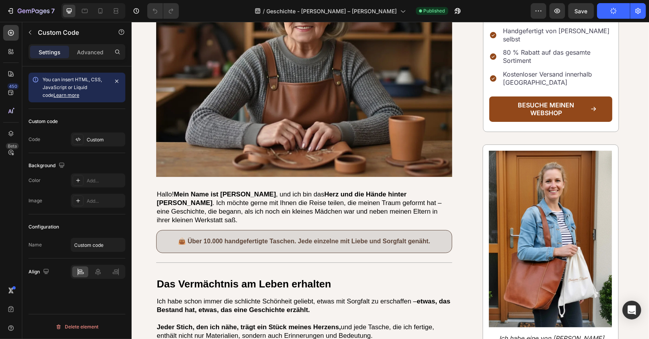
scroll to position [116, 0]
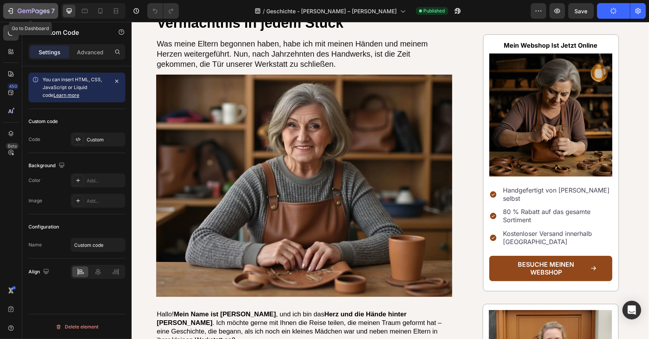
click at [31, 7] on div "7" at bounding box center [36, 10] width 37 height 9
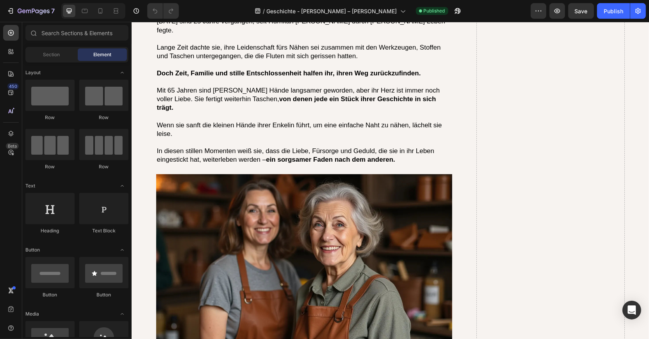
scroll to position [2527, 0]
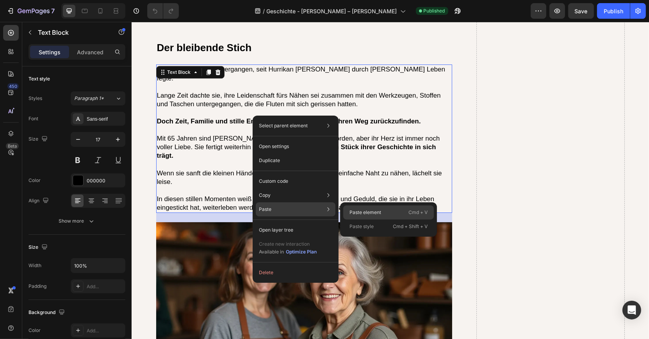
click at [360, 210] on p "Paste element" at bounding box center [365, 212] width 32 height 7
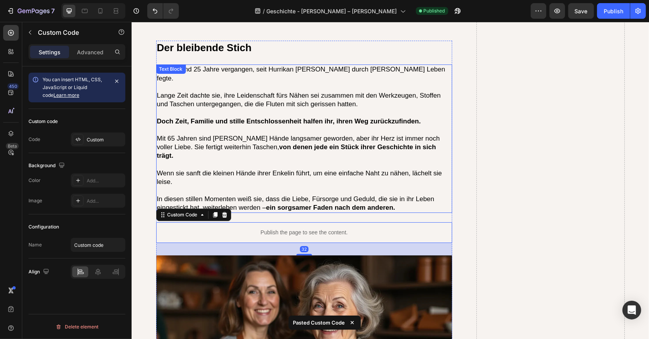
click at [290, 195] on p "In diesen stillen Momenten weiß sie, dass die Liebe, Fürsorge und Geduld, die s…" at bounding box center [304, 203] width 295 height 17
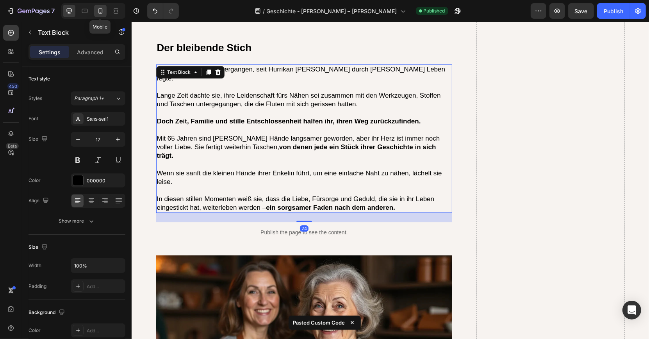
click at [97, 11] on icon at bounding box center [100, 11] width 8 height 8
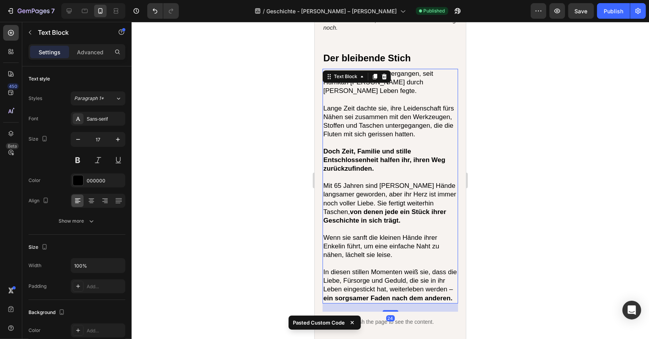
scroll to position [2394, 0]
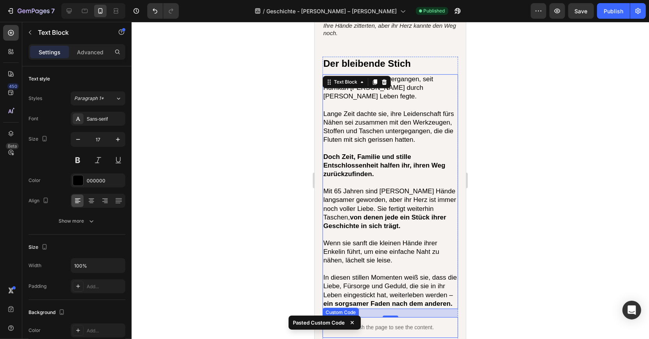
click at [355, 323] on p "Publish the page to see the content." at bounding box center [389, 327] width 135 height 8
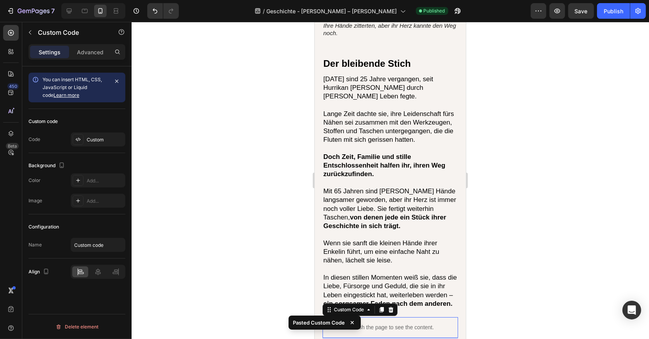
click at [254, 213] on div at bounding box center [390, 180] width 517 height 317
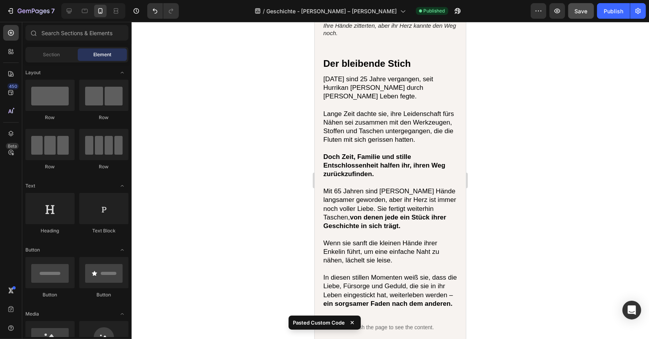
click at [583, 8] on span "Save" at bounding box center [581, 11] width 13 height 7
click at [605, 13] on div "Publish" at bounding box center [613, 11] width 20 height 8
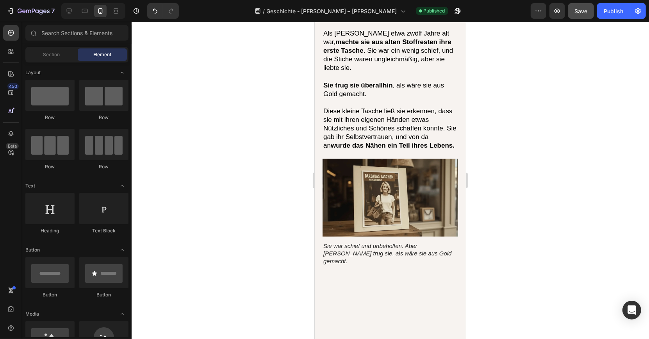
scroll to position [802, 0]
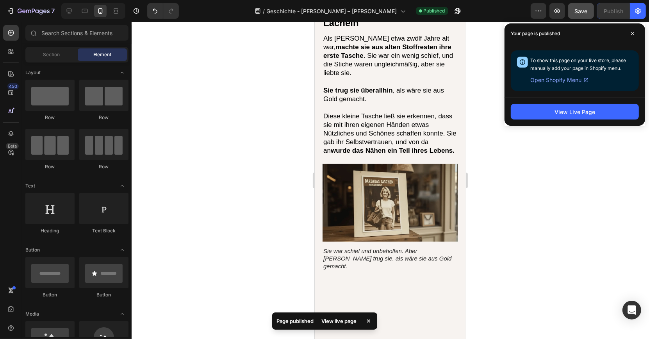
click at [517, 121] on div "View Live Page" at bounding box center [574, 111] width 141 height 28
click at [519, 113] on button "View Live Page" at bounding box center [574, 112] width 128 height 16
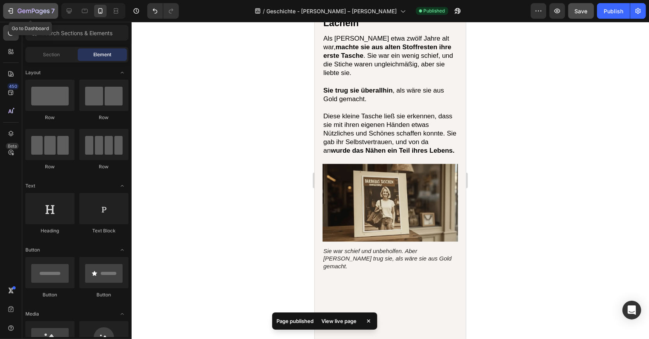
click at [40, 18] on button "7" at bounding box center [30, 11] width 55 height 16
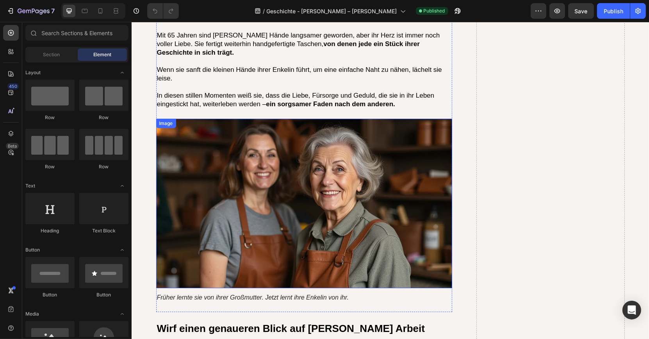
scroll to position [2542, 0]
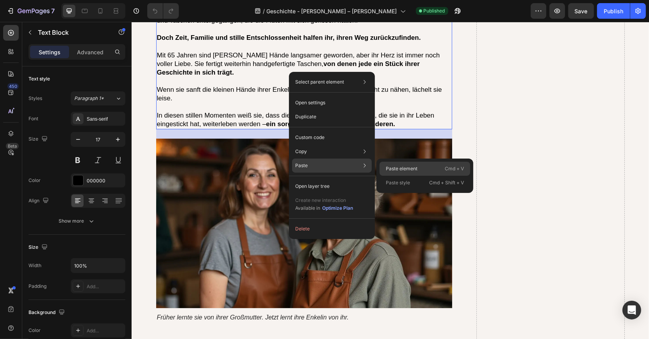
click at [389, 173] on div "Paste element Cmd + V" at bounding box center [424, 169] width 91 height 14
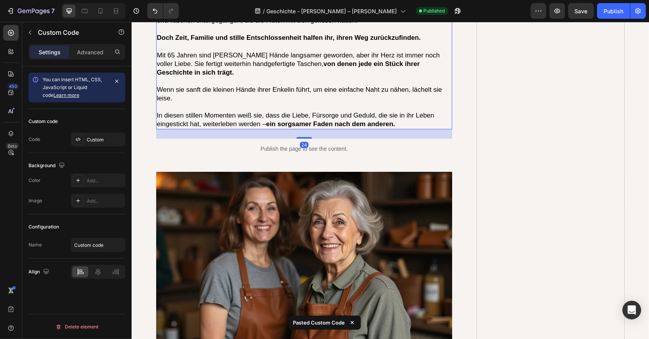
click at [274, 103] on p at bounding box center [304, 107] width 295 height 9
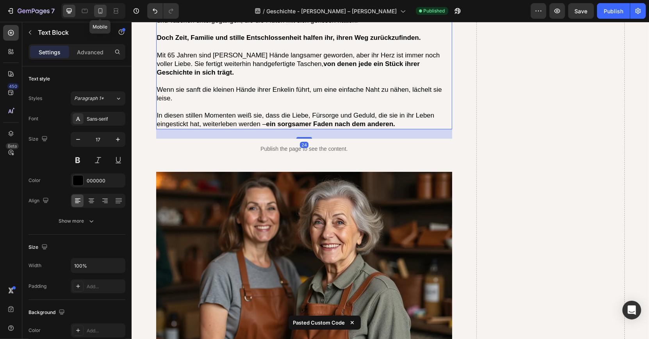
click at [101, 16] on div at bounding box center [100, 11] width 12 height 12
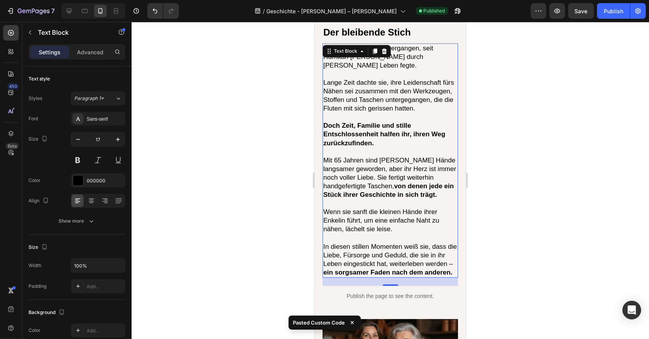
scroll to position [2362, 0]
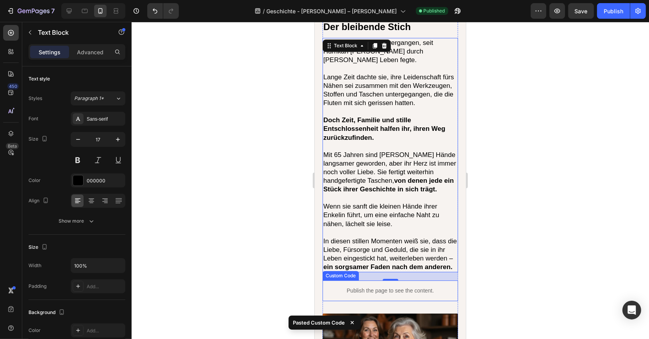
click at [353, 286] on p "Publish the page to see the content." at bounding box center [389, 290] width 135 height 8
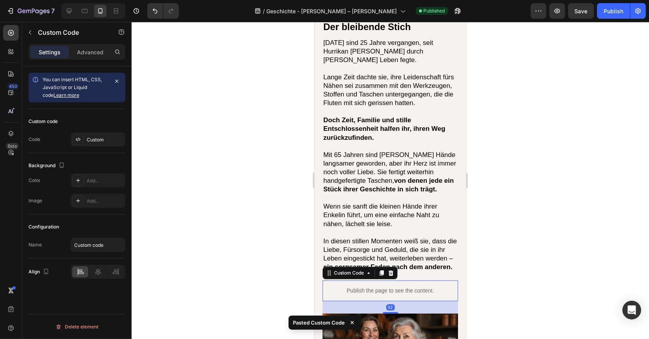
click at [256, 203] on div at bounding box center [390, 180] width 517 height 317
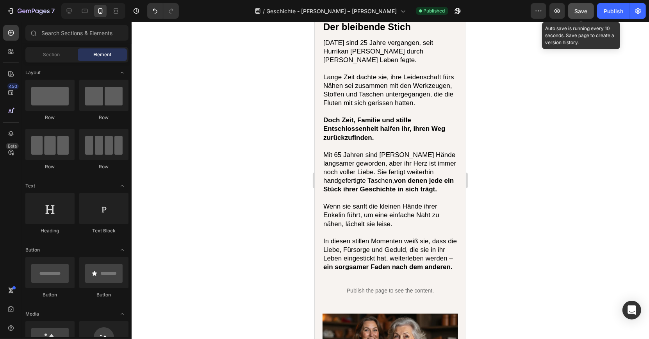
click at [580, 8] on span "Save" at bounding box center [581, 11] width 13 height 7
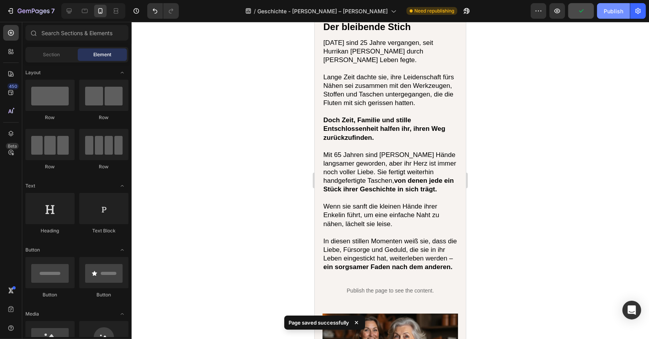
click at [608, 12] on div "Publish" at bounding box center [613, 11] width 20 height 8
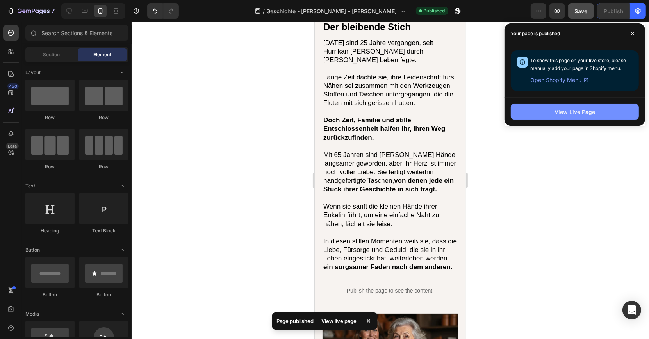
click at [528, 112] on button "View Live Page" at bounding box center [574, 112] width 128 height 16
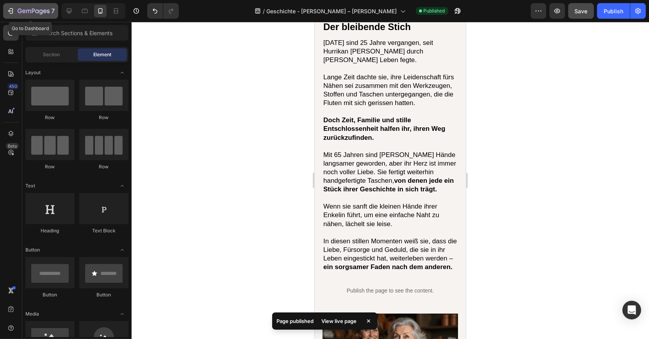
click at [46, 11] on icon "button" at bounding box center [45, 11] width 4 height 4
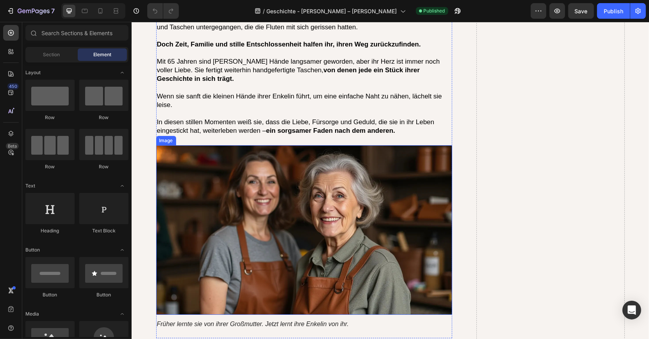
scroll to position [2457, 0]
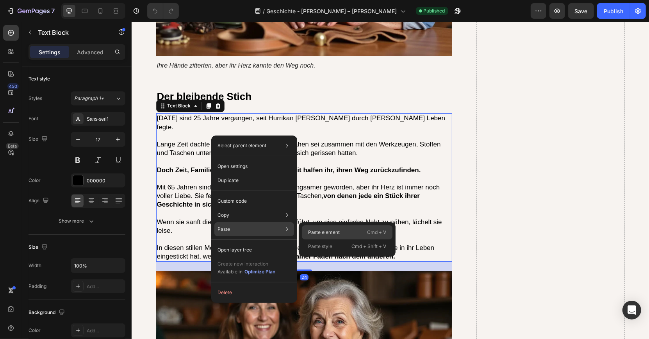
click at [304, 229] on div "Paste element Cmd + V" at bounding box center [347, 232] width 91 height 14
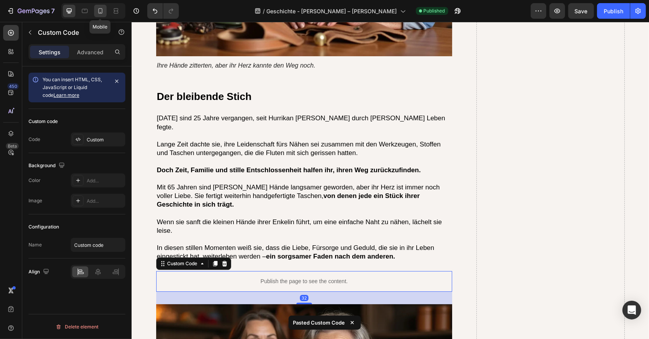
click at [99, 12] on icon at bounding box center [100, 11] width 8 height 8
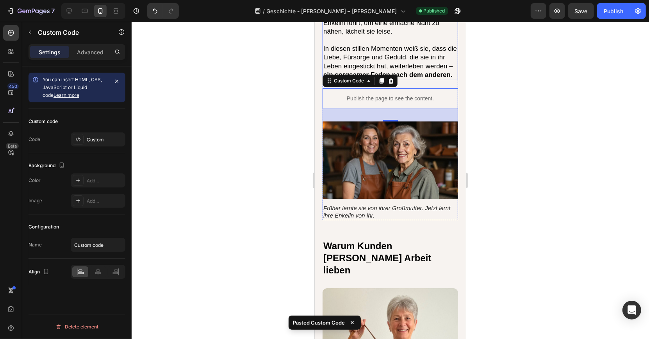
scroll to position [2607, 0]
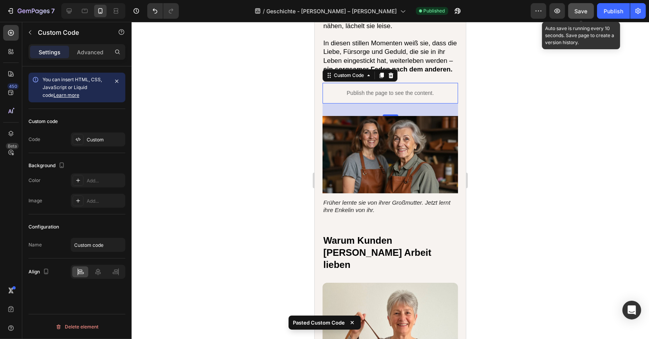
click at [575, 17] on button "Save" at bounding box center [581, 11] width 26 height 16
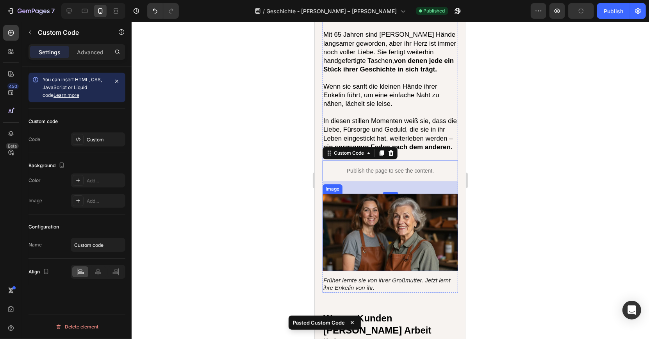
scroll to position [2474, 0]
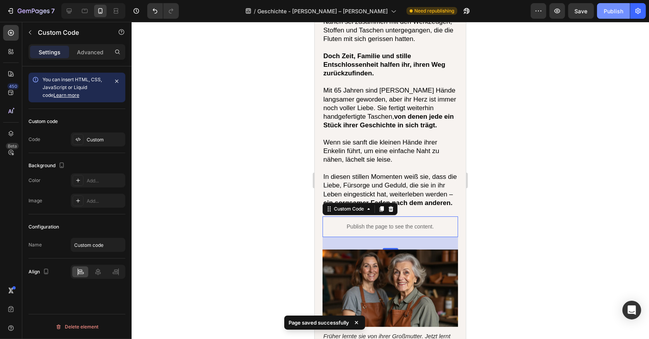
click at [606, 15] on button "Publish" at bounding box center [613, 11] width 33 height 16
click at [270, 81] on div at bounding box center [390, 180] width 517 height 317
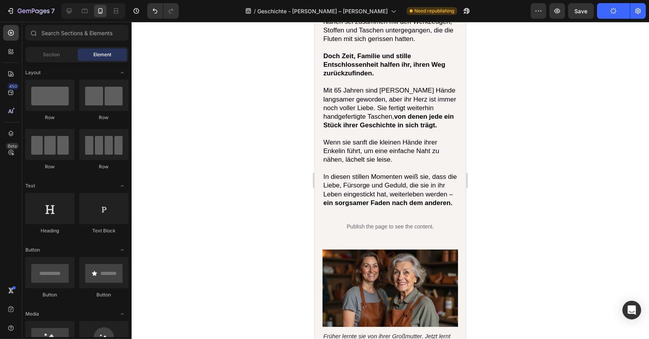
click at [270, 81] on div at bounding box center [390, 180] width 517 height 317
click at [212, 80] on div at bounding box center [390, 180] width 517 height 317
click at [34, 14] on icon "button" at bounding box center [34, 11] width 32 height 7
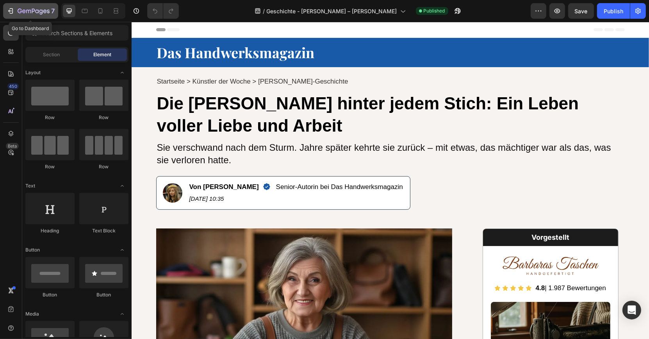
click at [46, 9] on icon "button" at bounding box center [34, 11] width 32 height 7
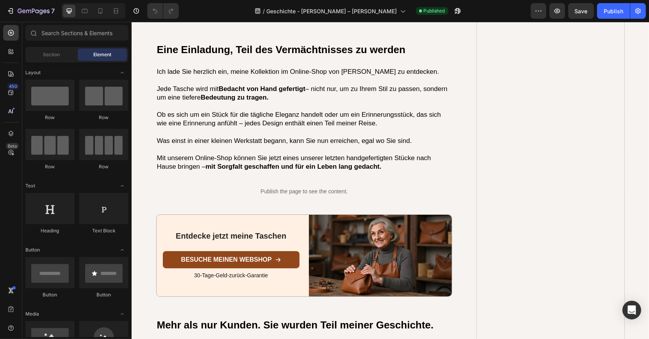
scroll to position [2350, 0]
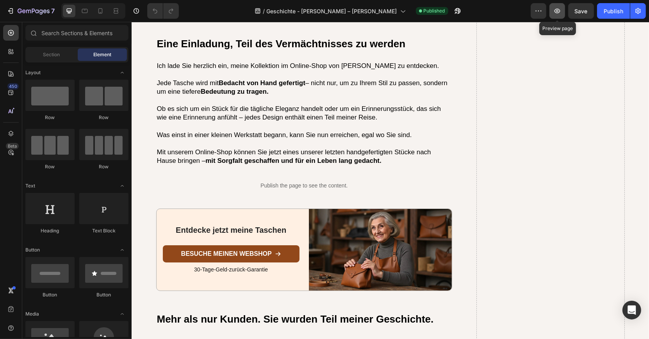
click at [558, 11] on icon "button" at bounding box center [557, 11] width 2 height 2
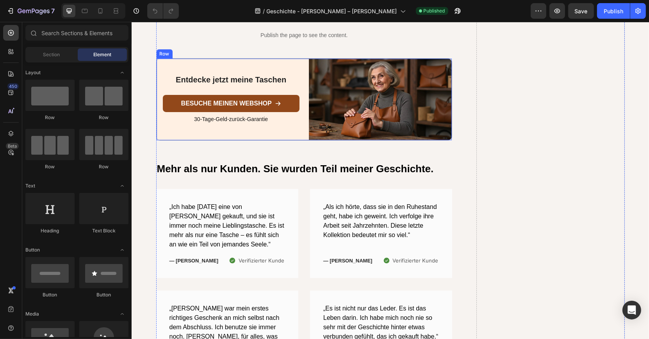
scroll to position [2507, 0]
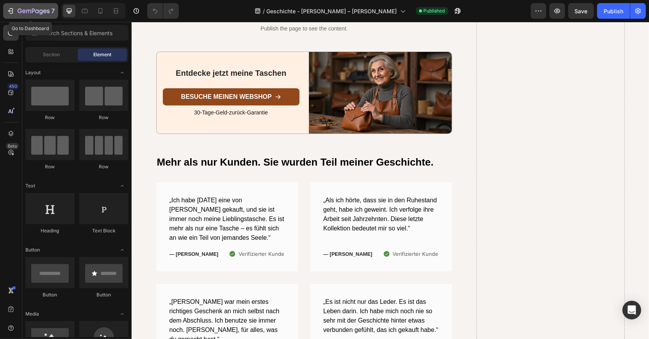
click at [32, 8] on div "7" at bounding box center [36, 10] width 37 height 9
